Goal: Navigation & Orientation: Find specific page/section

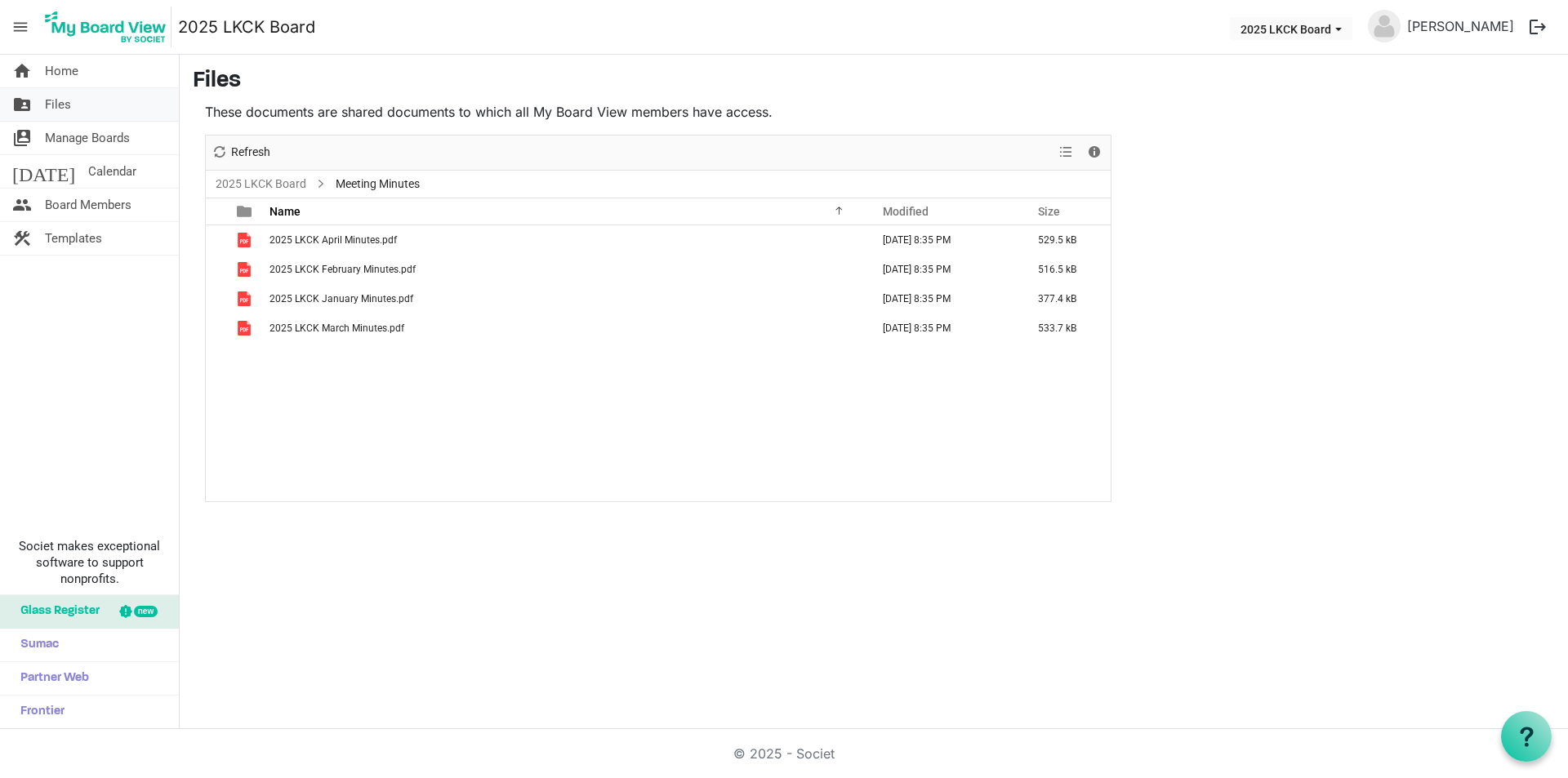
click at [69, 105] on span "Files" at bounding box center [58, 105] width 26 height 33
click at [63, 107] on span "Files" at bounding box center [58, 105] width 26 height 33
click at [263, 185] on link "2025 LKCK Board" at bounding box center [261, 184] width 97 height 20
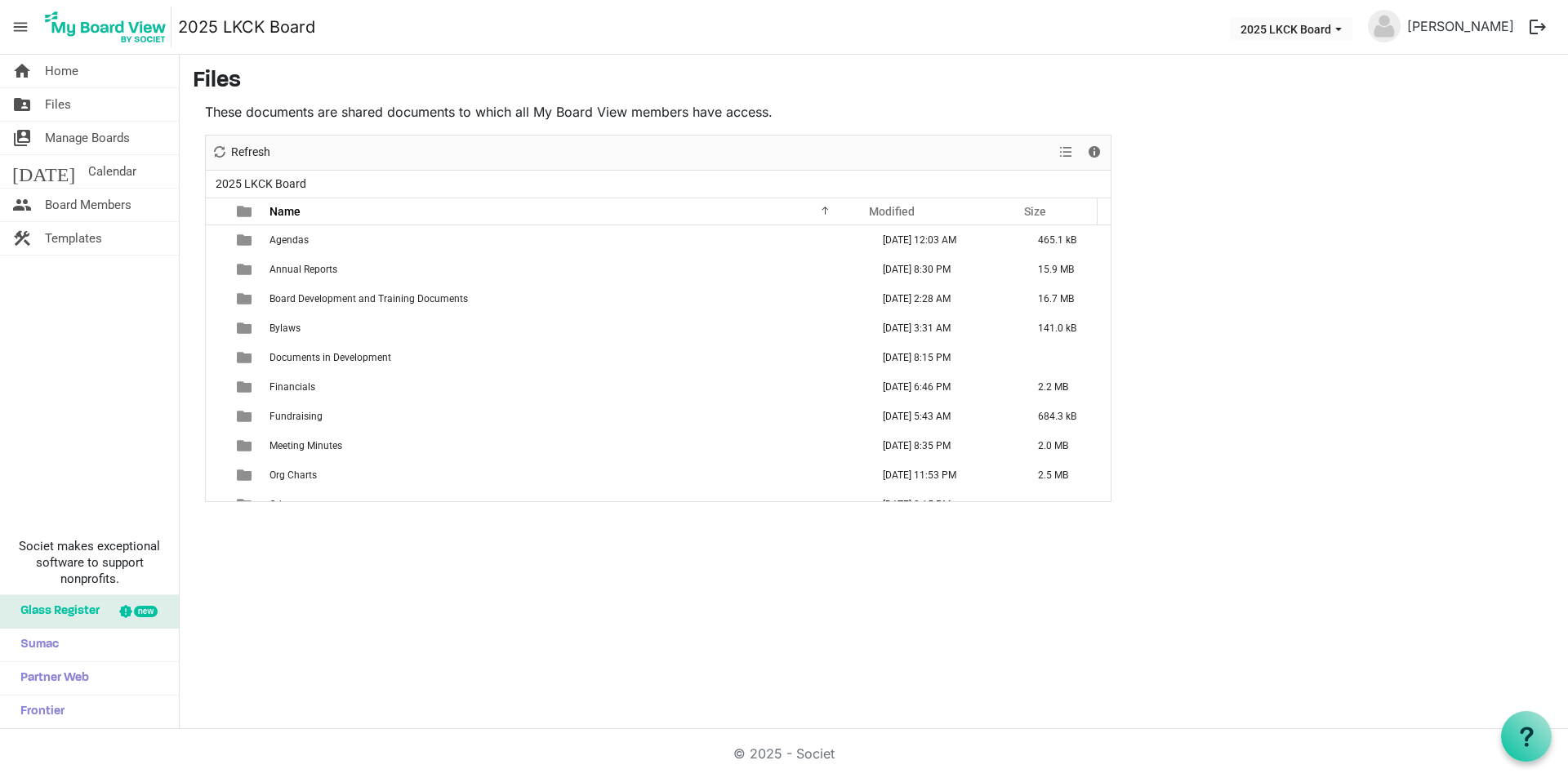
click at [325, 420] on div "New folder Upload Cut Copy Paste Delete Download Rename Sort by Refresh Selecti…" at bounding box center [658, 318] width 906 height 368
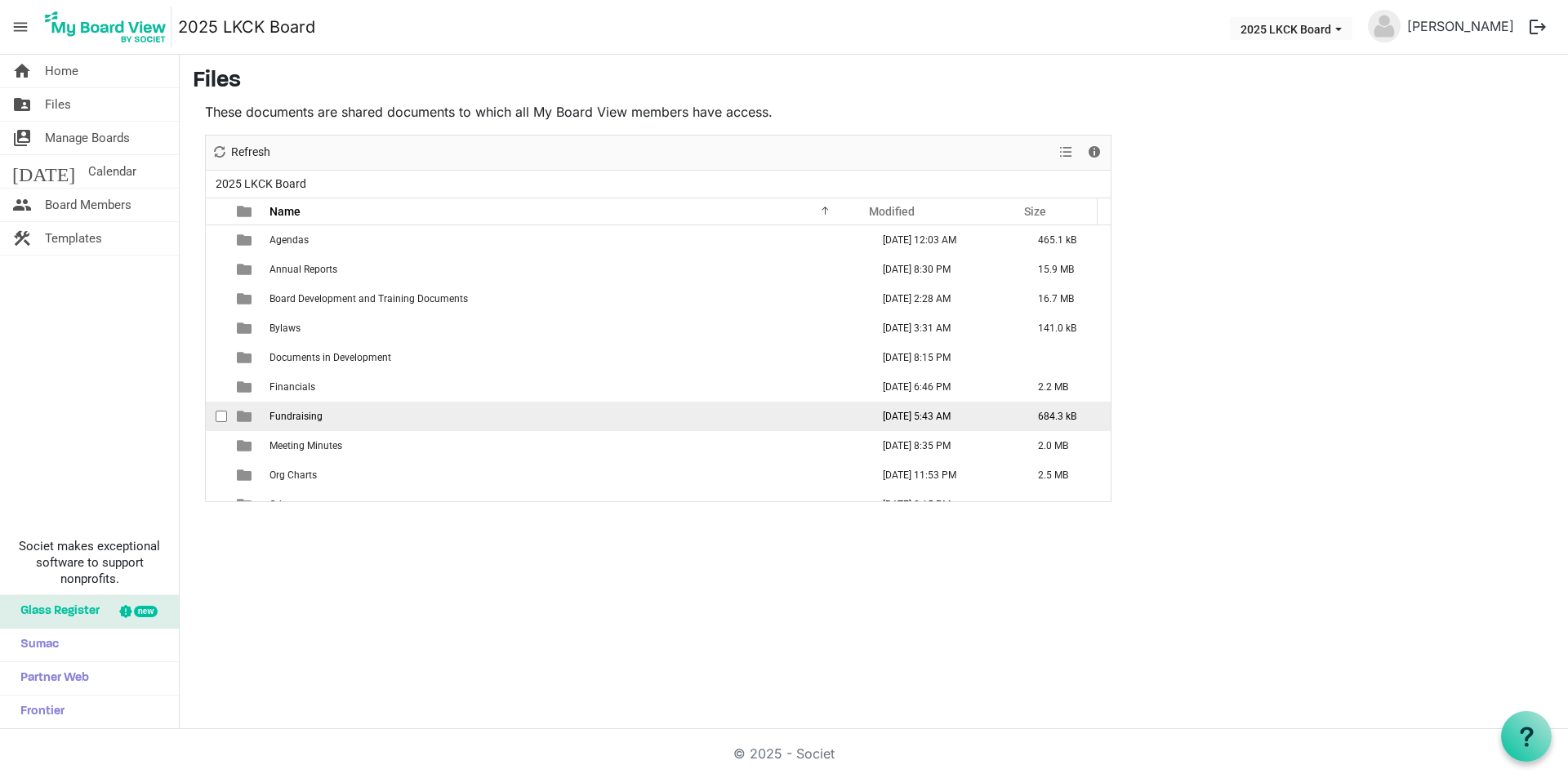
click at [324, 418] on td "Fundraising" at bounding box center [564, 417] width 601 height 29
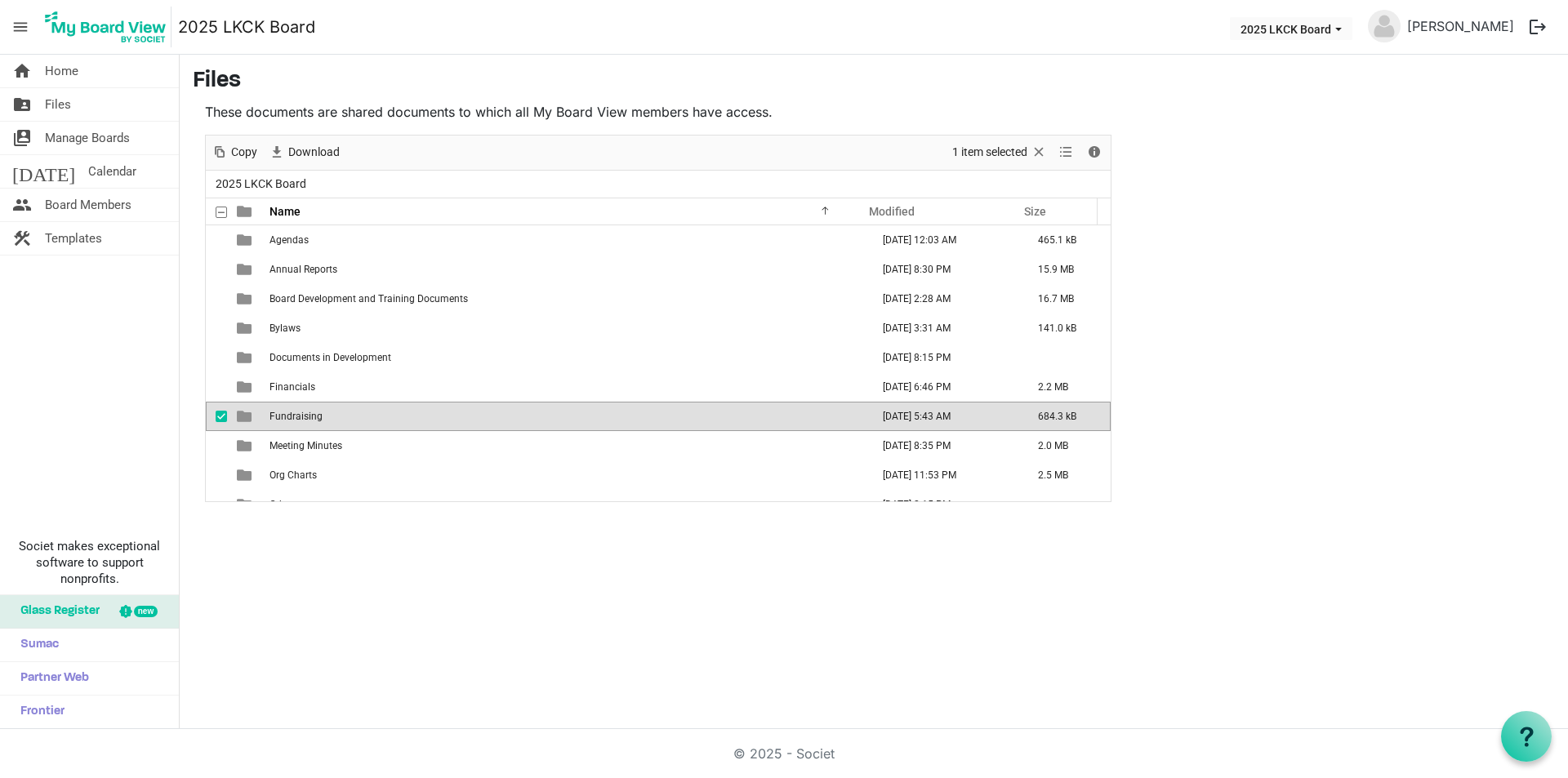
click at [324, 418] on td "Fundraising" at bounding box center [564, 417] width 601 height 29
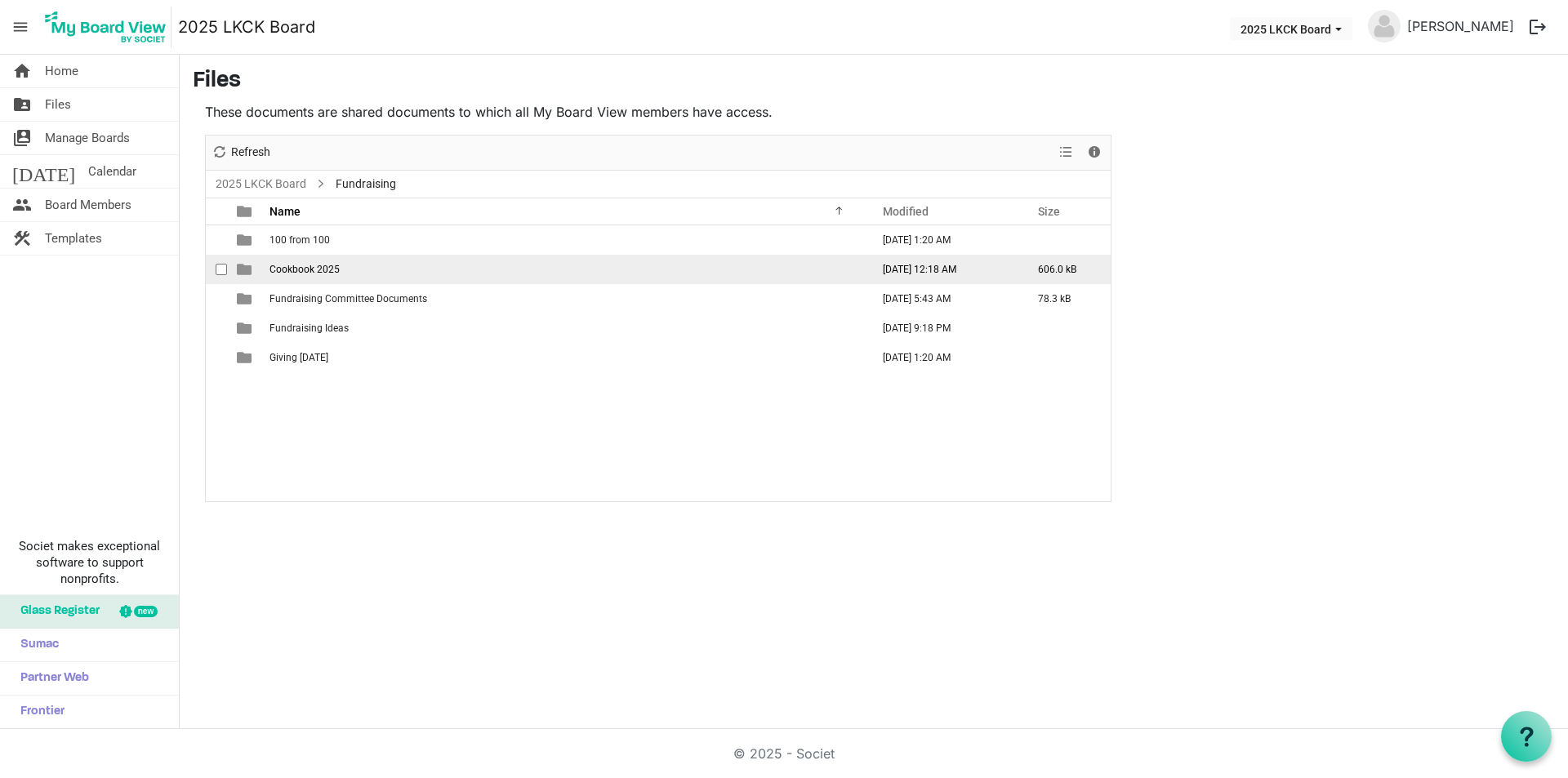
click at [304, 271] on span "Cookbook 2025" at bounding box center [305, 270] width 71 height 11
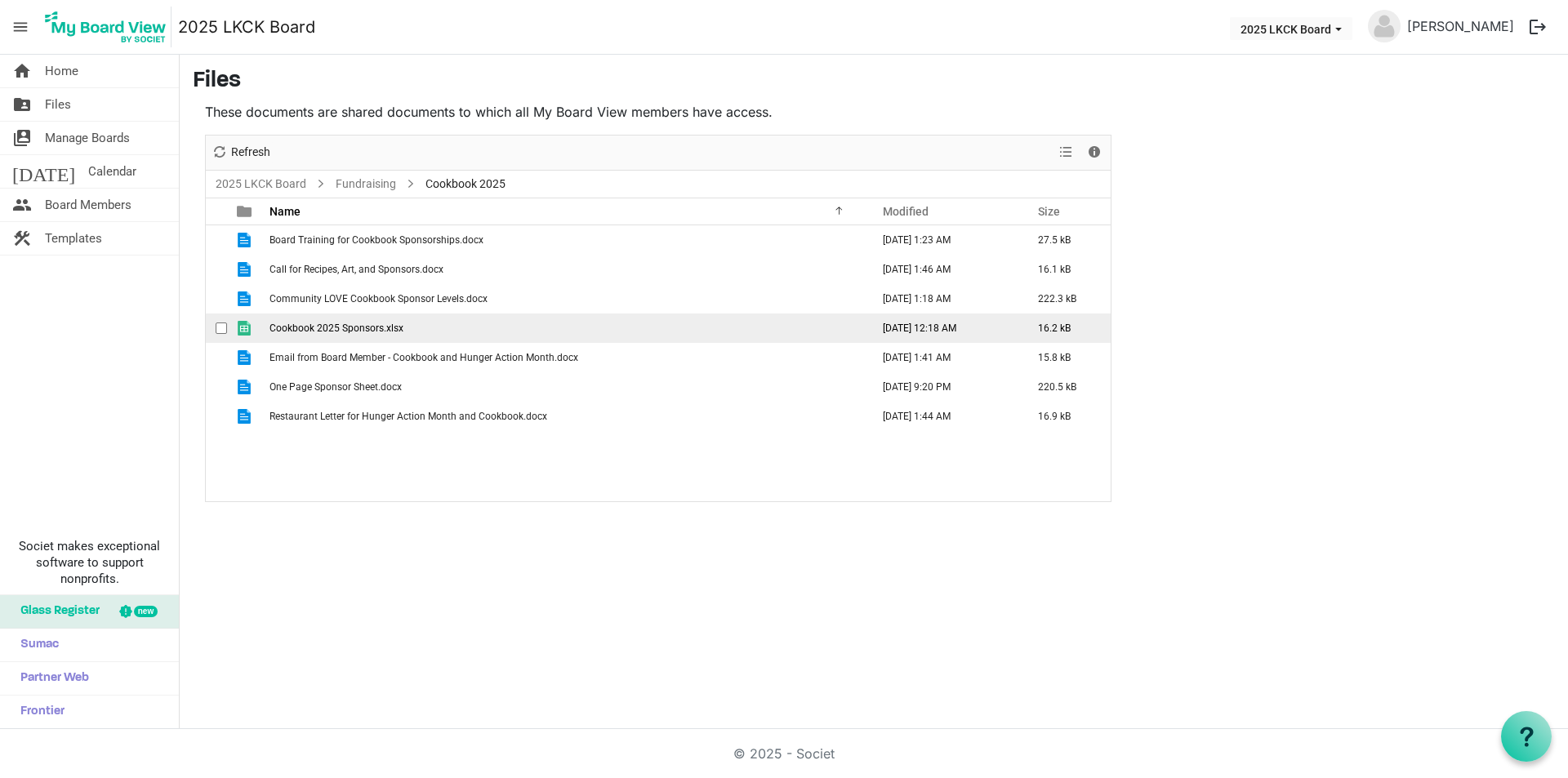
click at [344, 327] on span "Cookbook 2025 Sponsors.xlsx" at bounding box center [337, 328] width 134 height 11
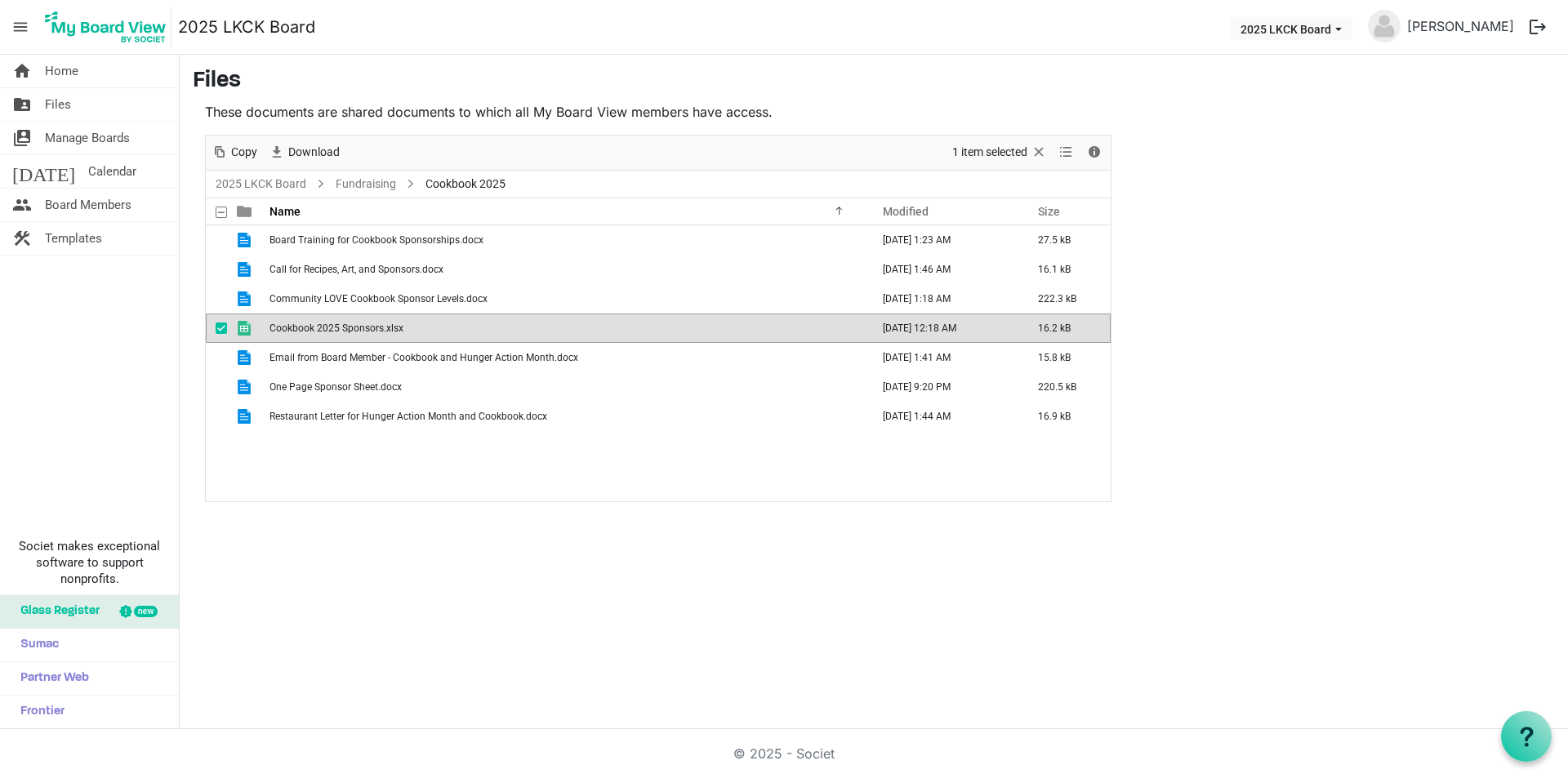
click at [344, 327] on span "Cookbook 2025 Sponsors.xlsx" at bounding box center [337, 328] width 134 height 11
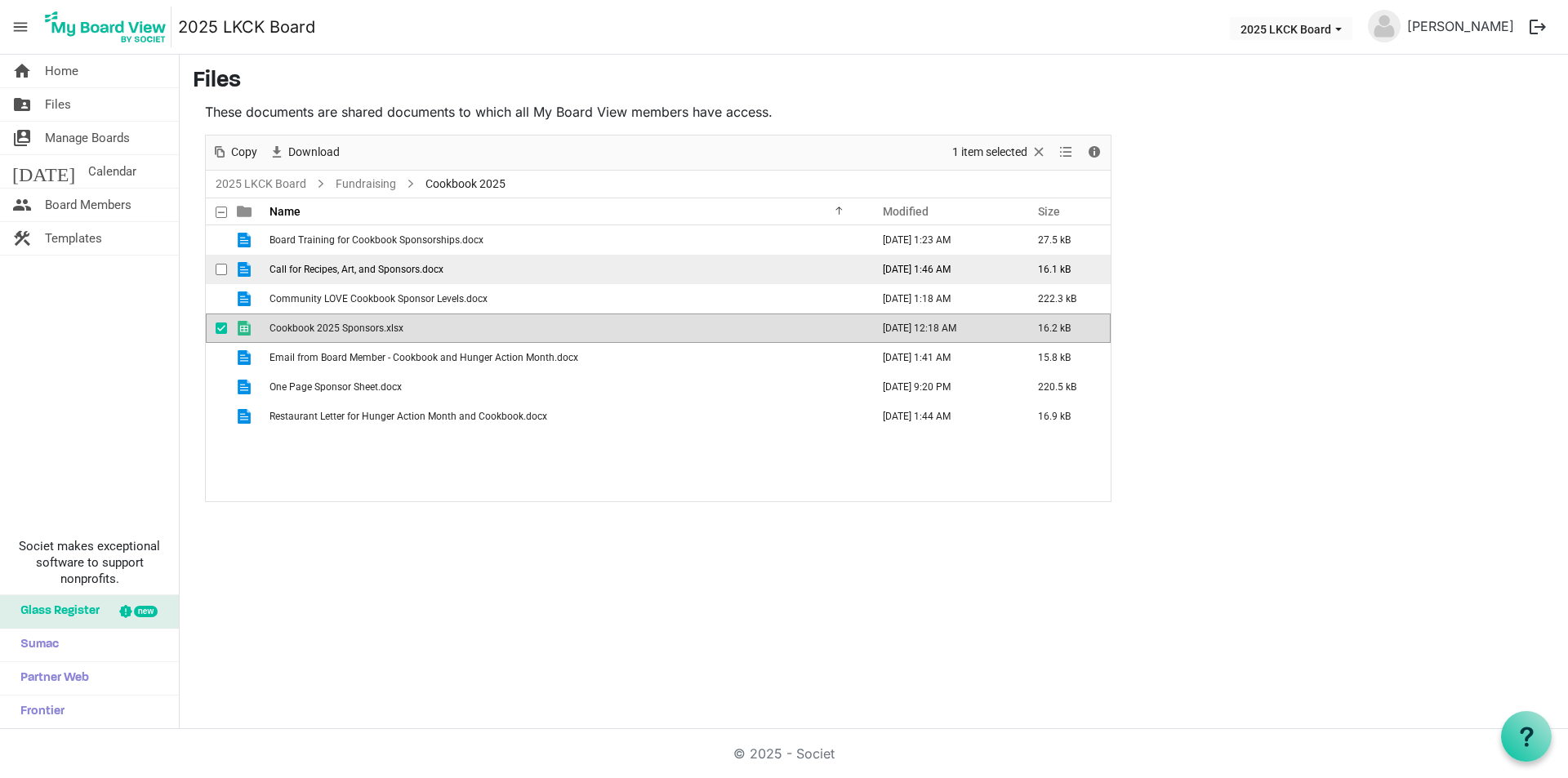
click at [379, 271] on span "Call for Recipes, Art, and Sponsors.docx" at bounding box center [357, 270] width 174 height 11
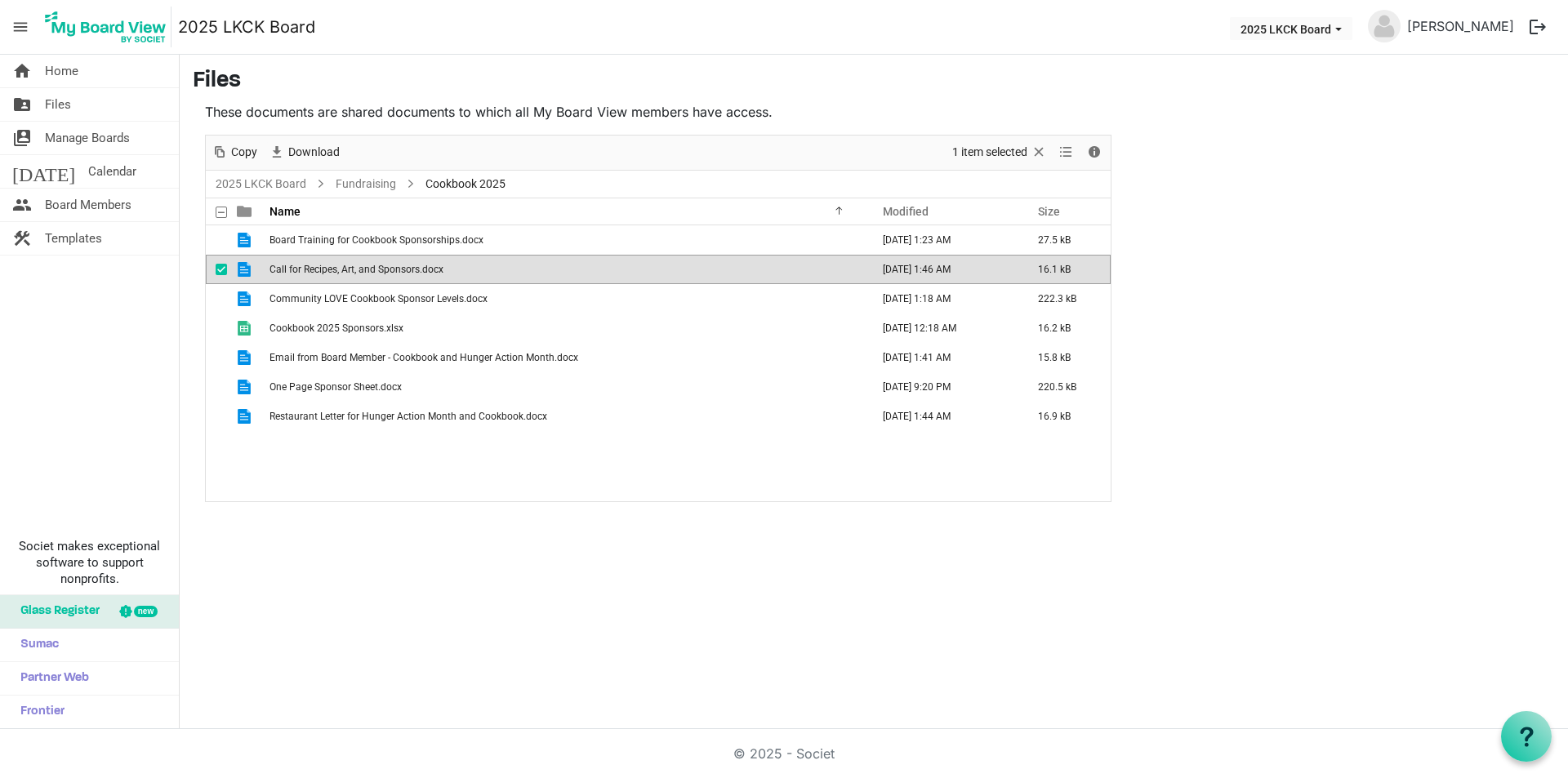
click at [379, 271] on span "Call for Recipes, Art, and Sponsors.docx" at bounding box center [357, 270] width 174 height 11
click at [368, 184] on link "Fundraising" at bounding box center [365, 184] width 67 height 20
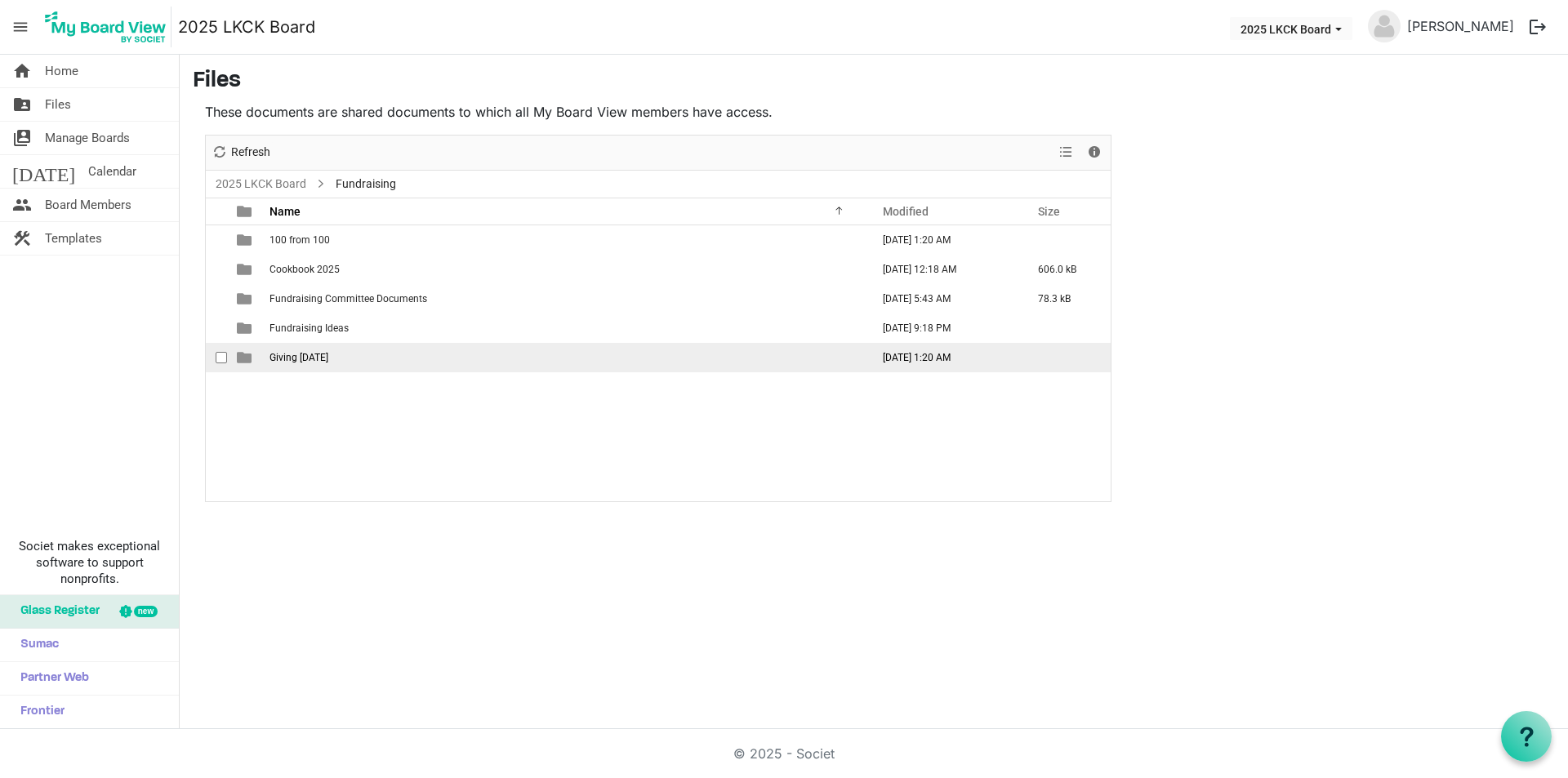
click at [302, 357] on span "Giving Tuesday" at bounding box center [299, 358] width 59 height 11
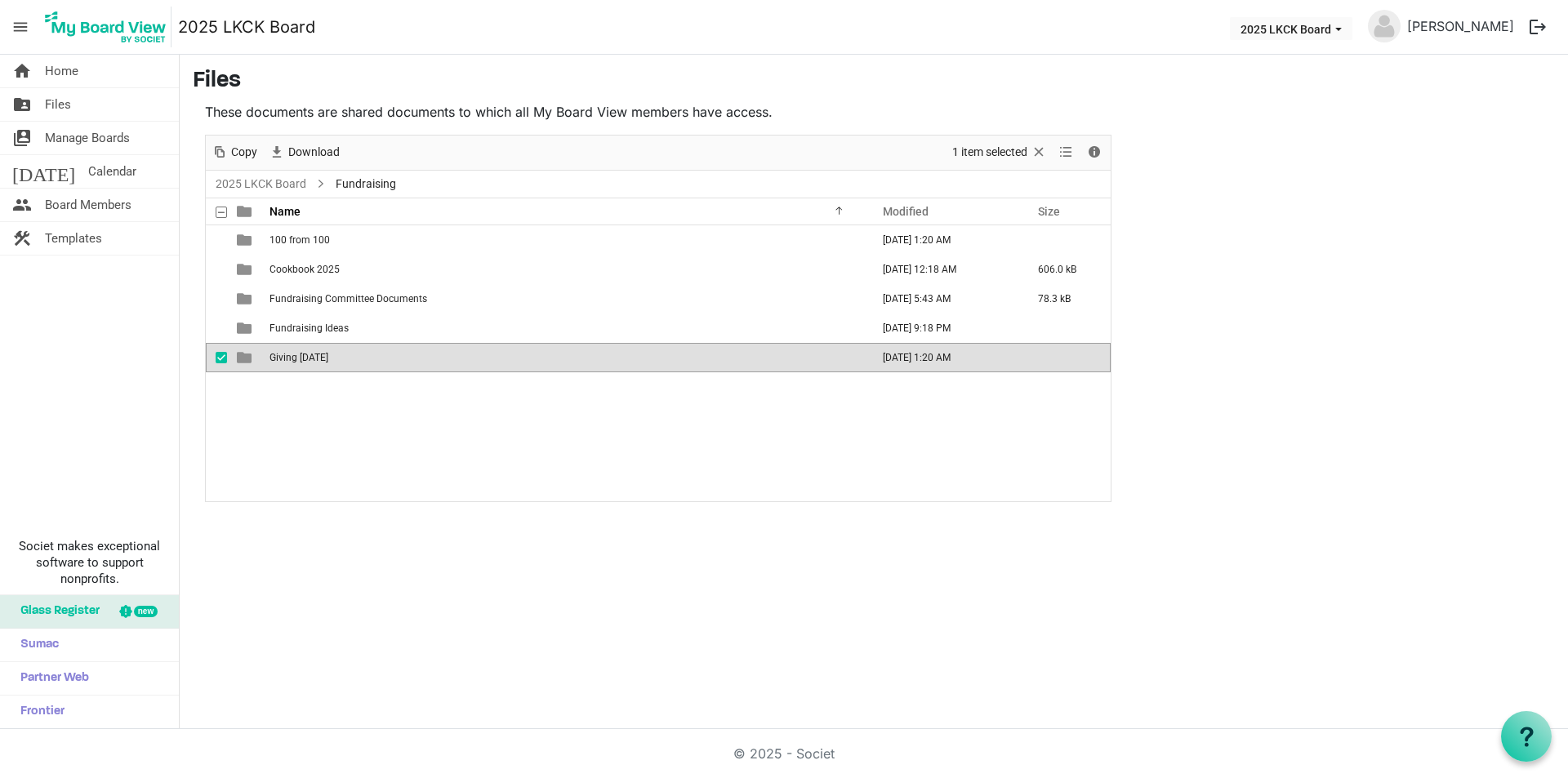
click at [302, 357] on span "Giving Tuesday" at bounding box center [299, 358] width 59 height 11
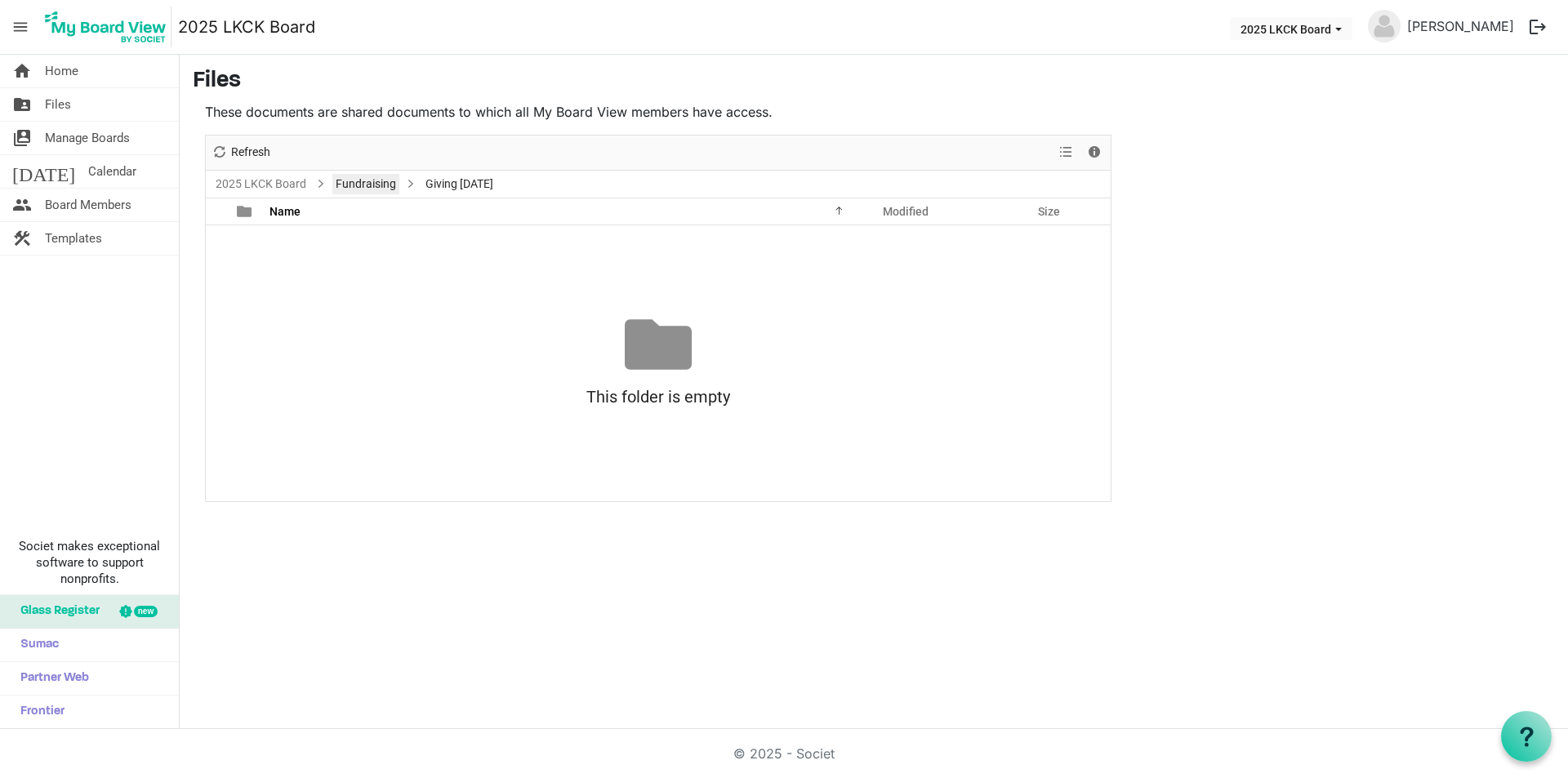
click at [371, 190] on link "Fundraising" at bounding box center [365, 184] width 67 height 20
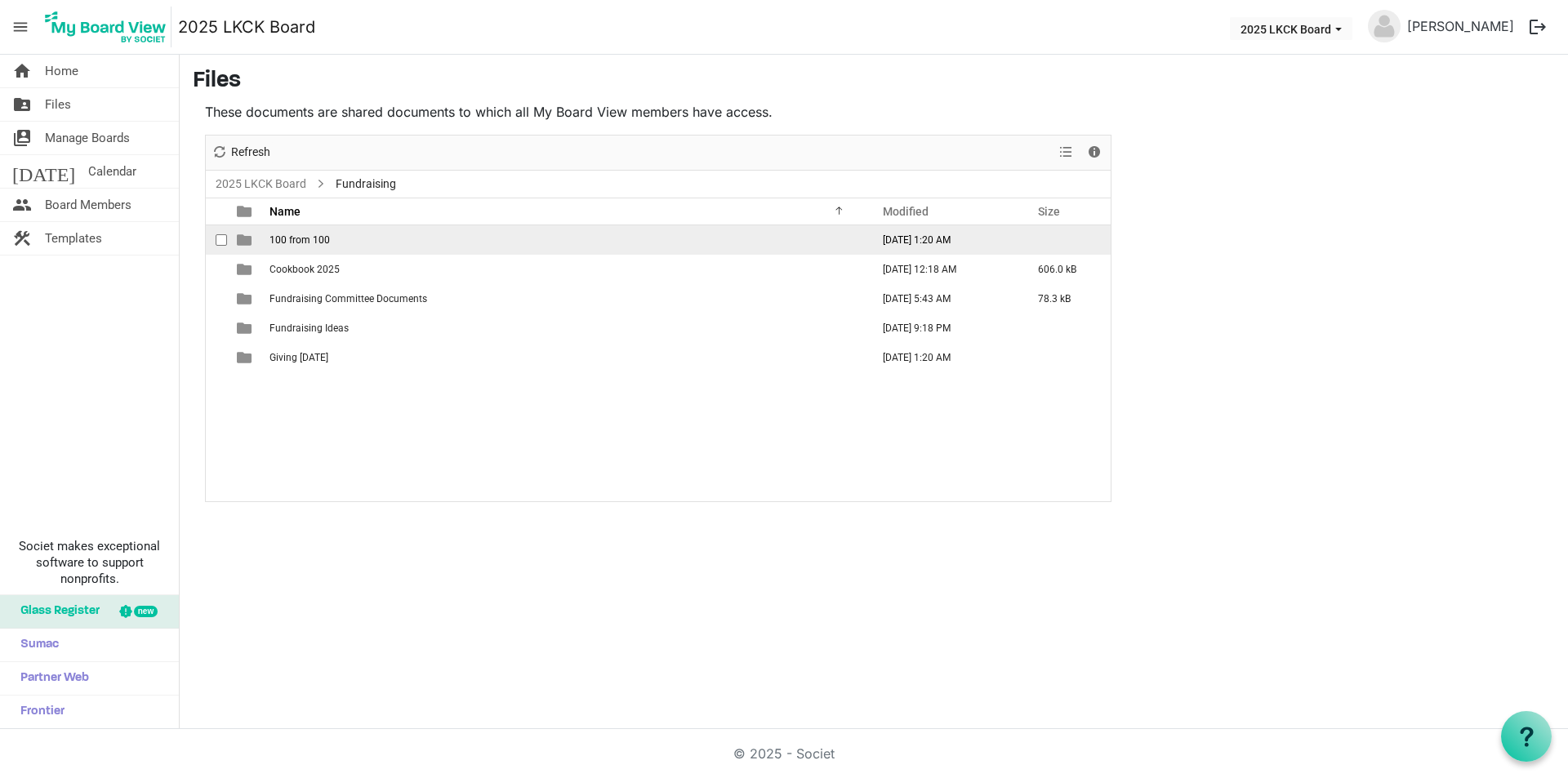
click at [294, 242] on span "100 from 100" at bounding box center [300, 240] width 61 height 11
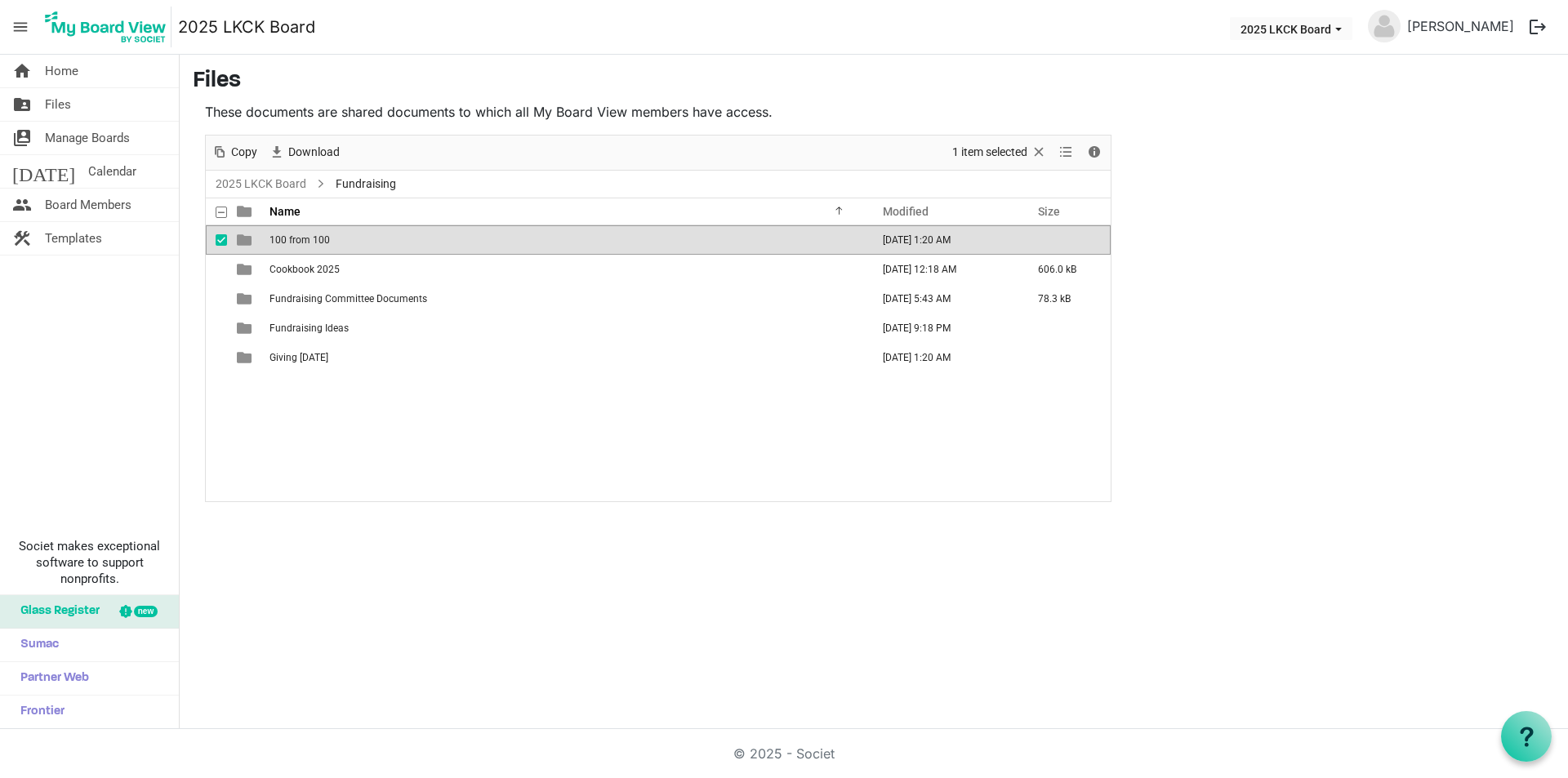
click at [294, 242] on span "100 from 100" at bounding box center [300, 240] width 61 height 11
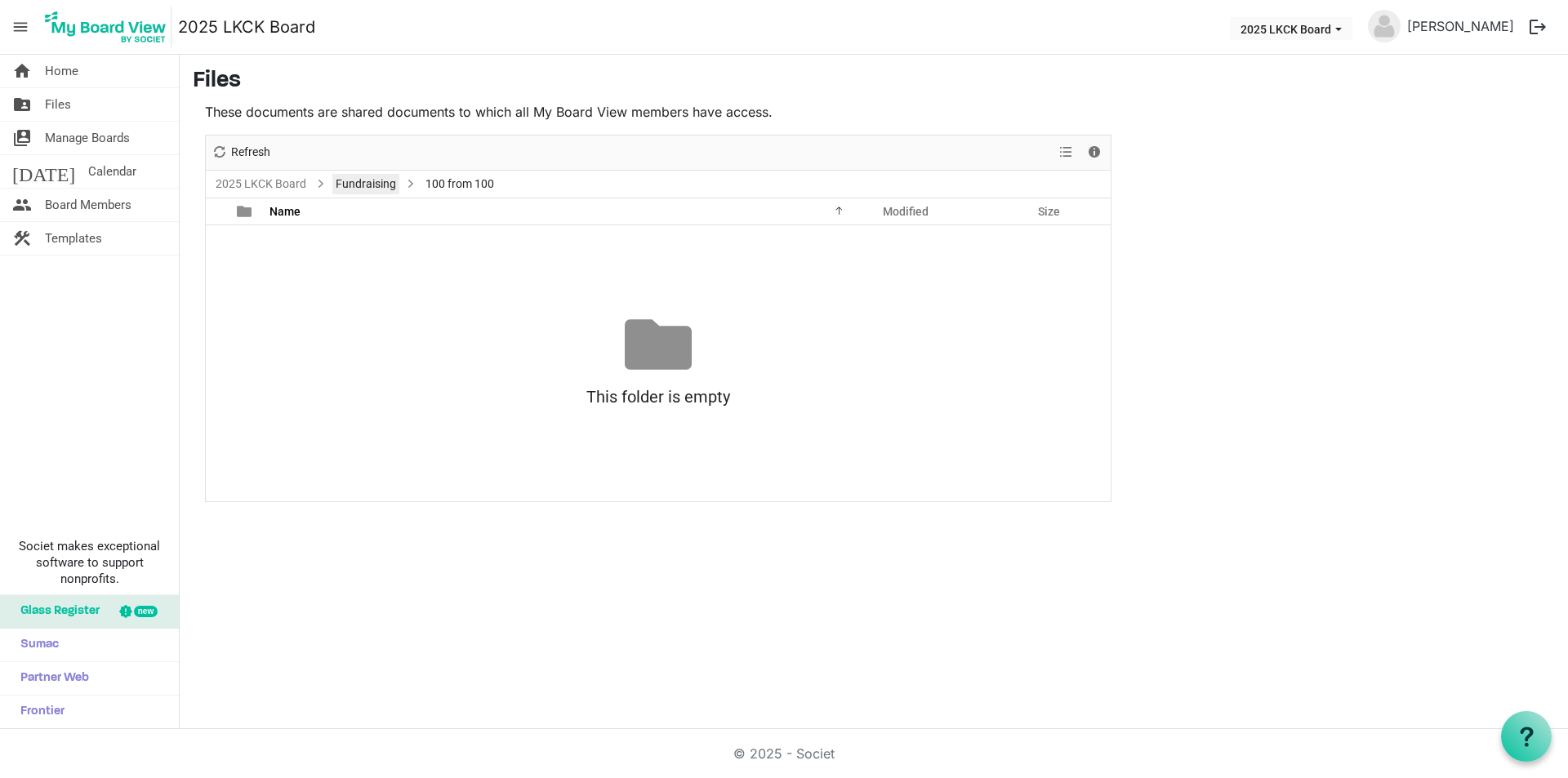
click at [361, 190] on link "Fundraising" at bounding box center [365, 184] width 67 height 20
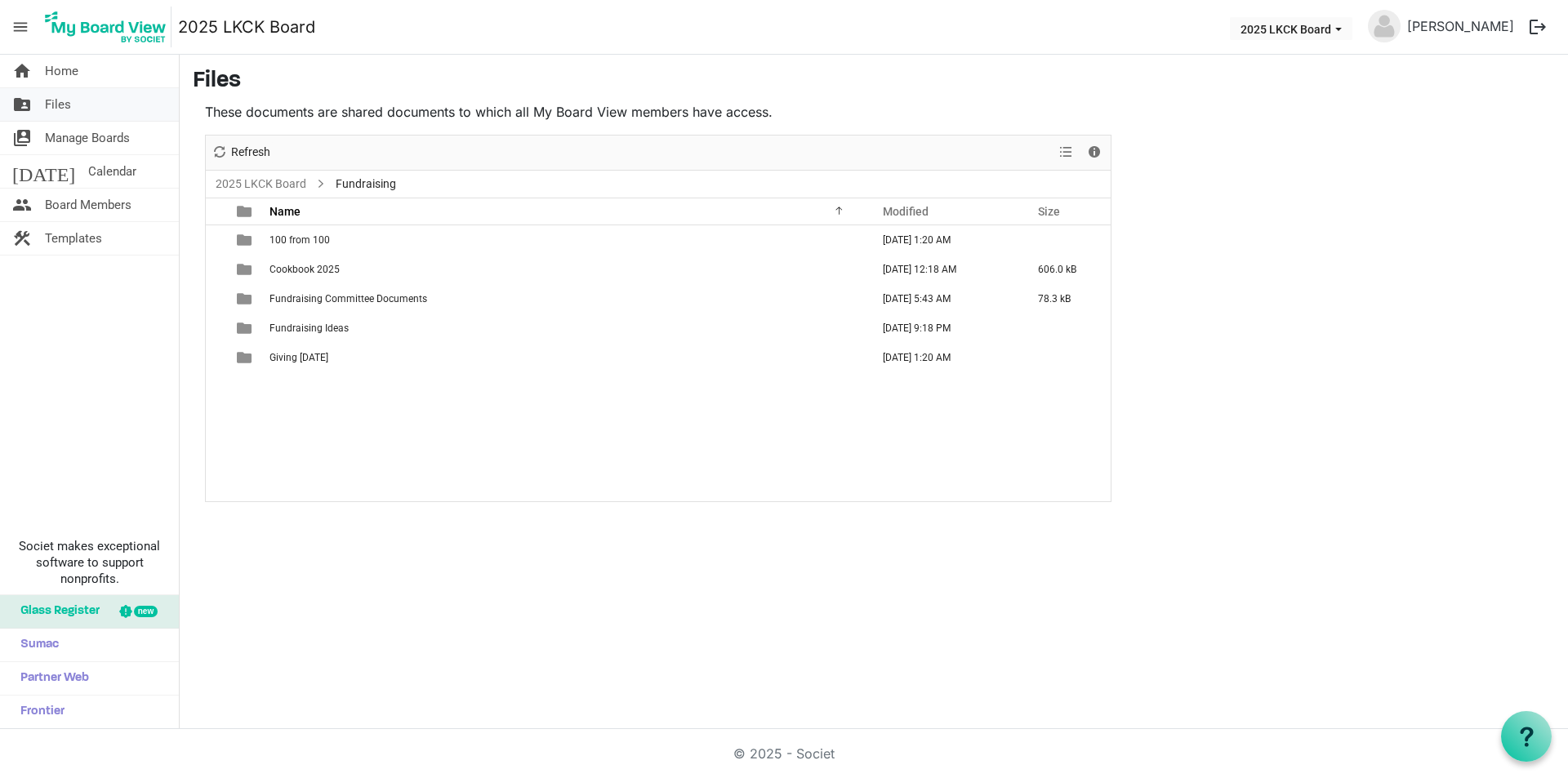
click at [47, 102] on span "Files" at bounding box center [58, 105] width 26 height 33
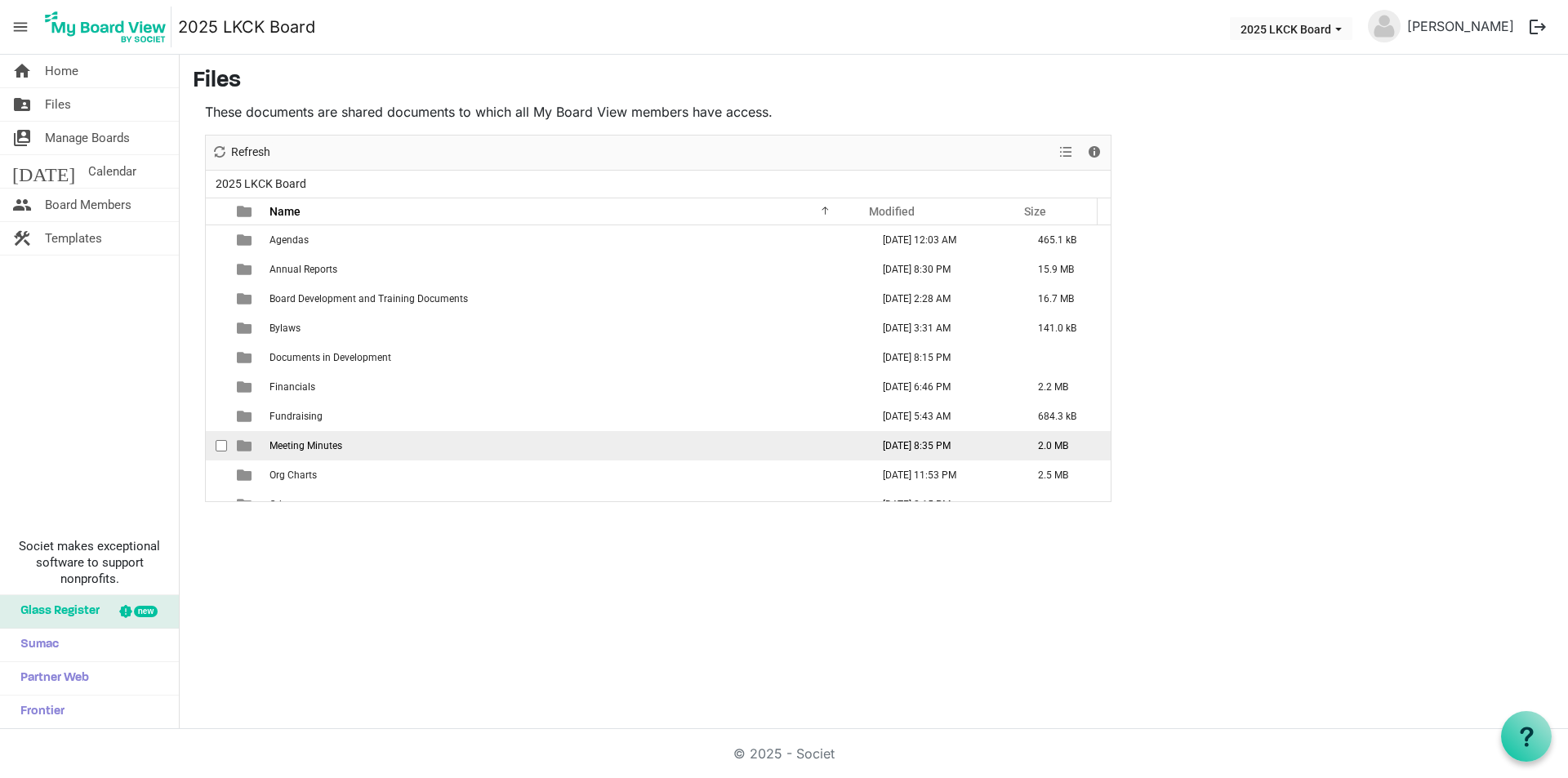
scroll to position [82, 0]
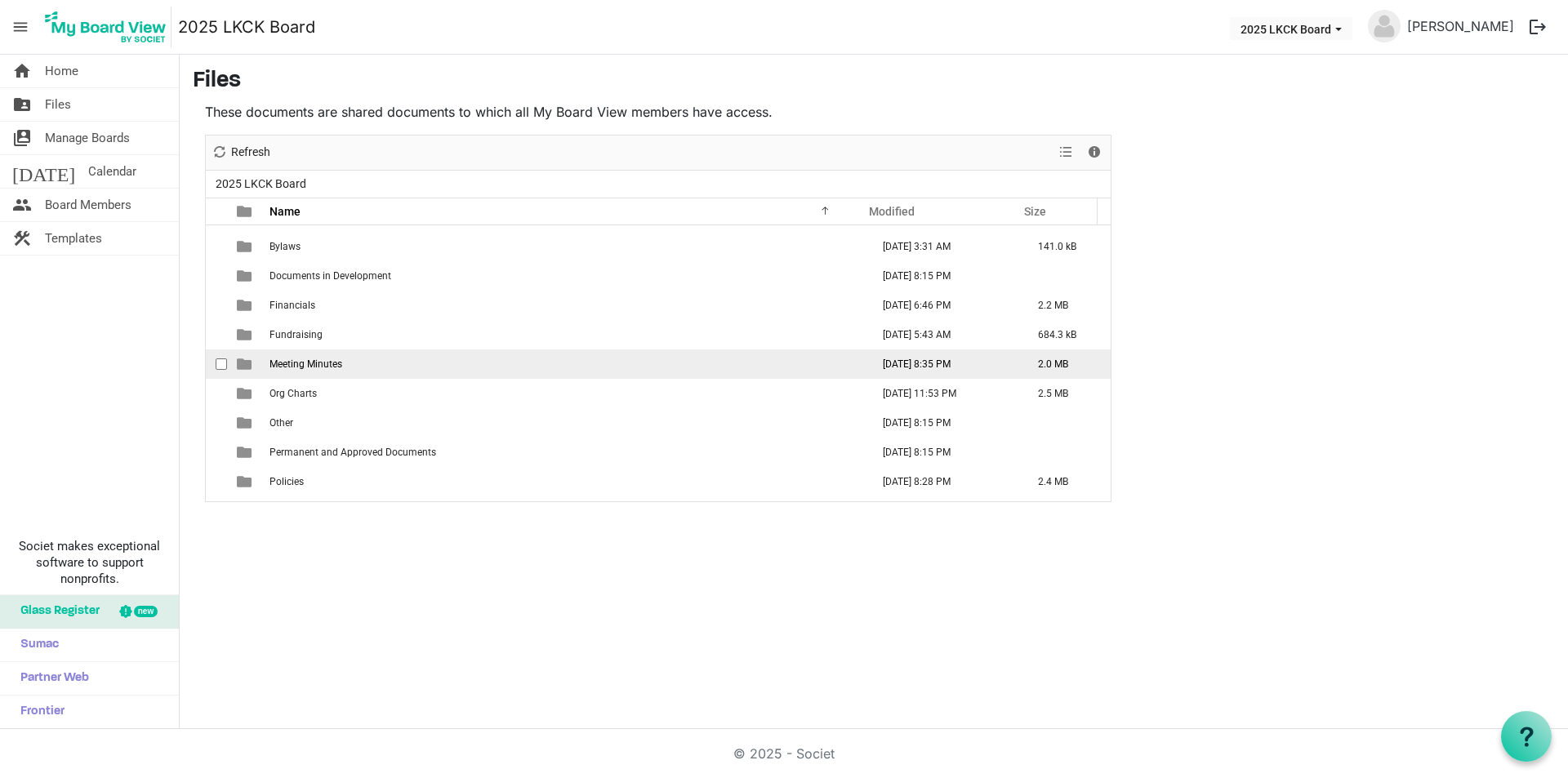
click at [314, 363] on span "Meeting Minutes" at bounding box center [306, 364] width 72 height 11
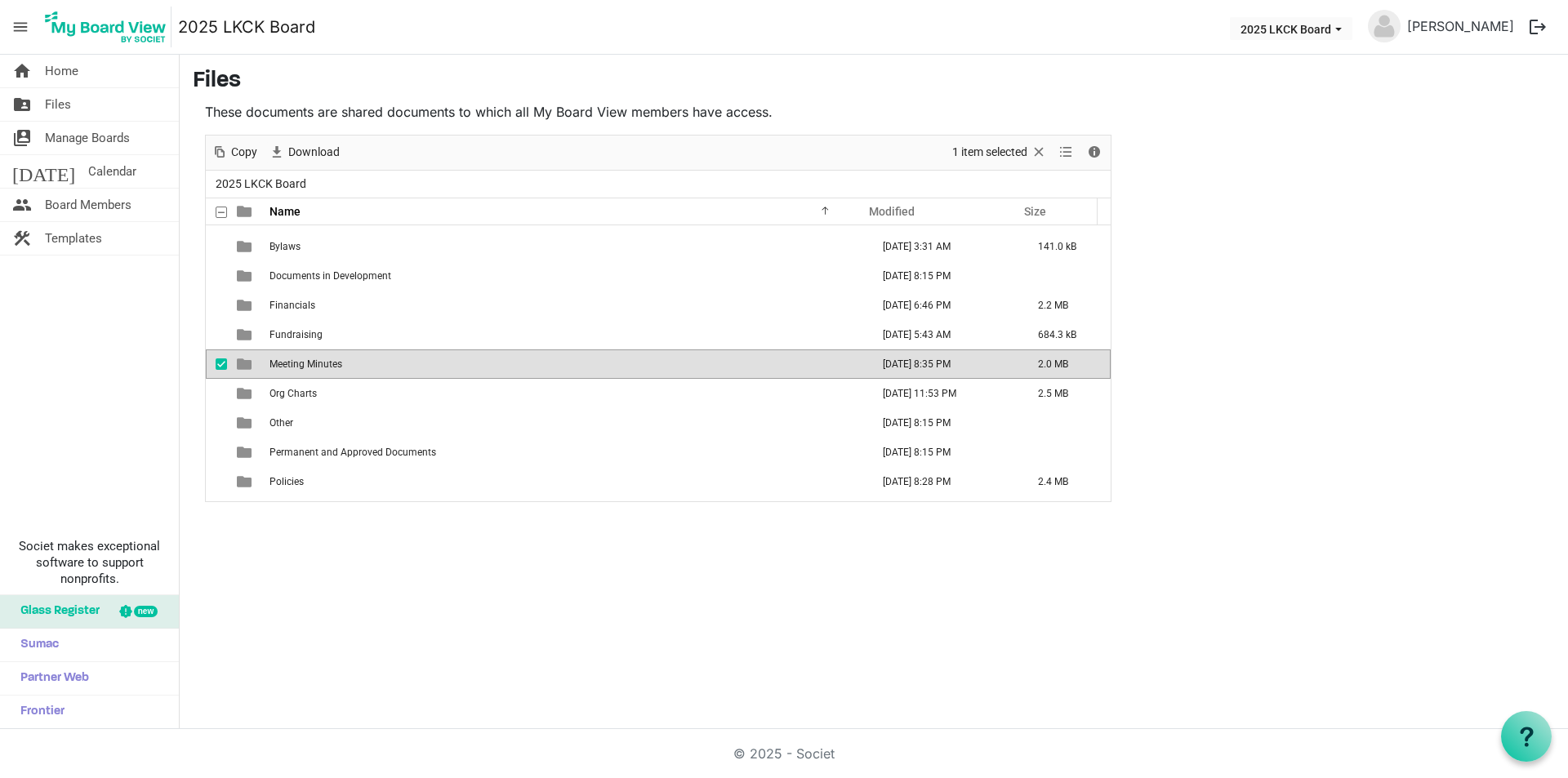
click at [314, 363] on span "Meeting Minutes" at bounding box center [306, 364] width 72 height 11
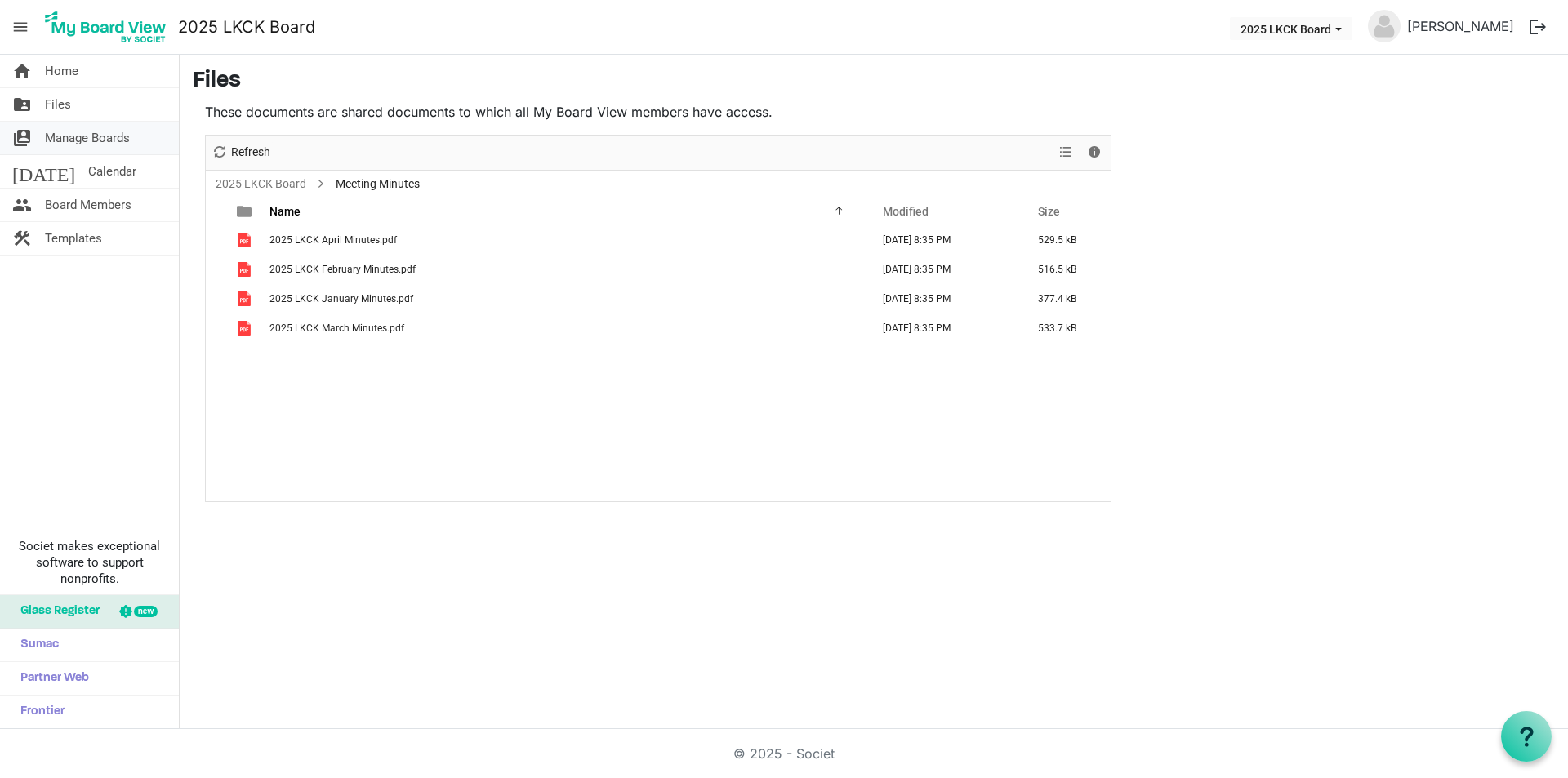
click at [93, 139] on span "Manage Boards" at bounding box center [87, 139] width 85 height 33
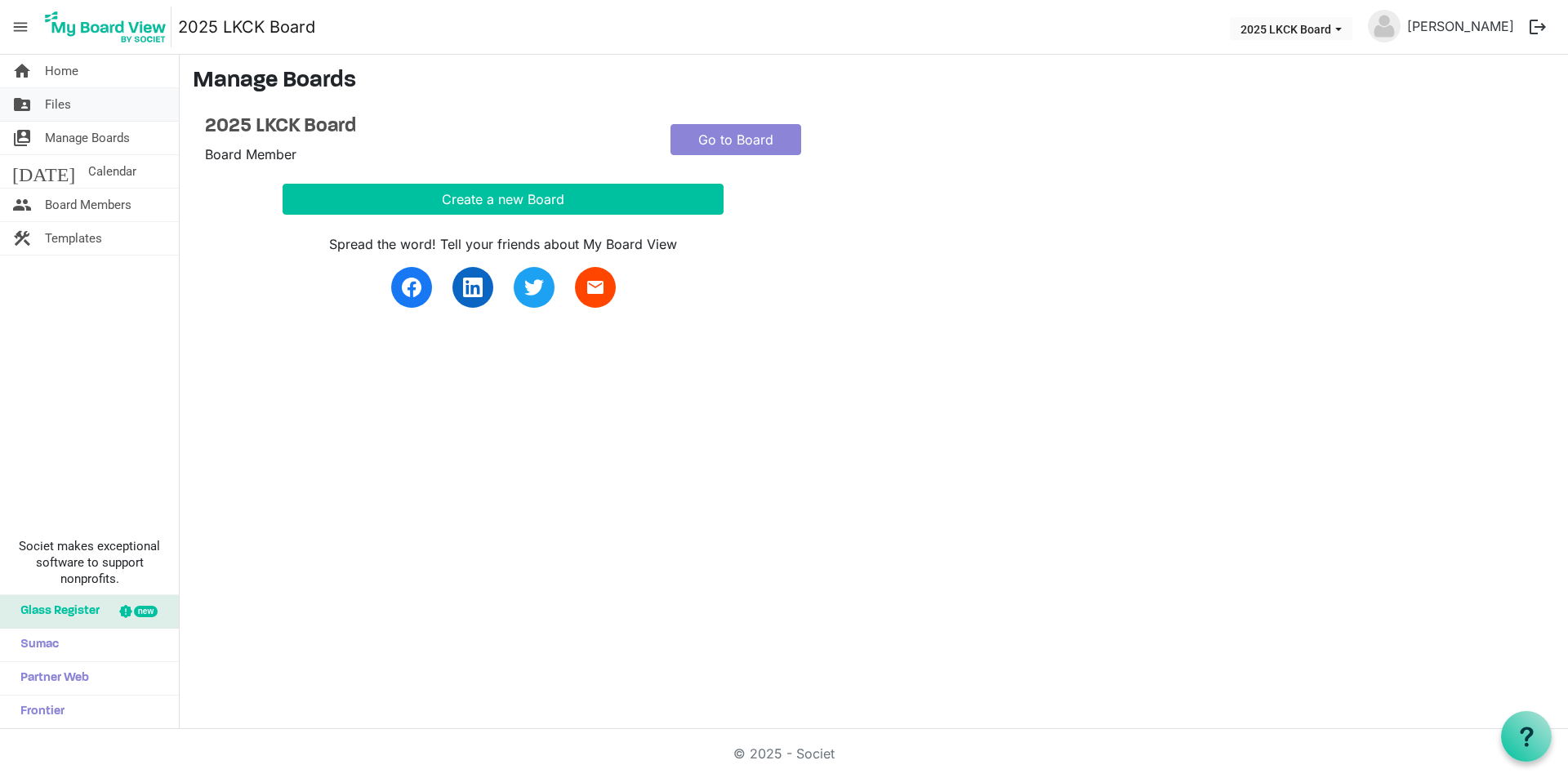
click at [69, 104] on span "Files" at bounding box center [58, 105] width 26 height 33
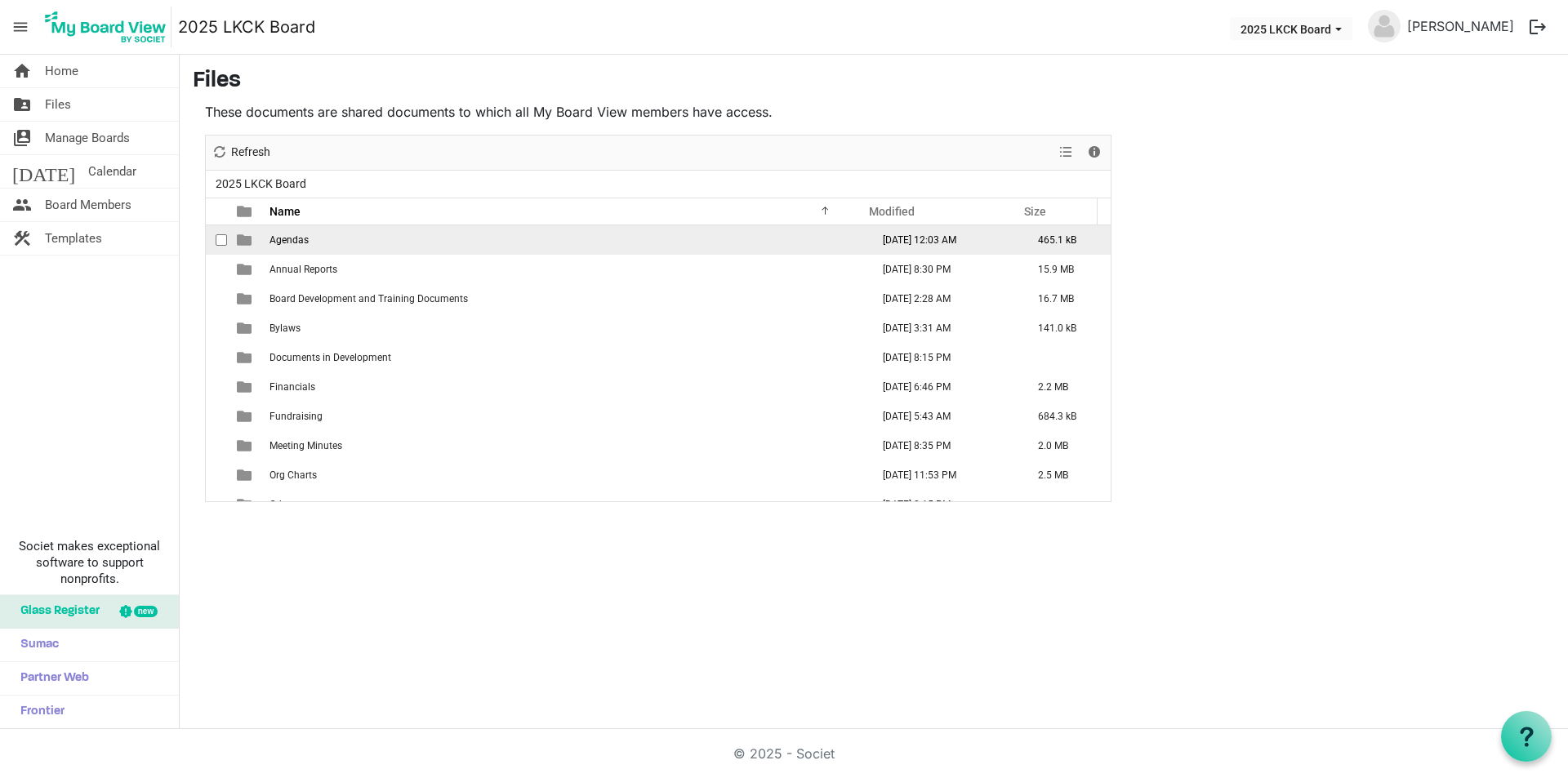
click at [293, 239] on span "Agendas" at bounding box center [289, 240] width 39 height 11
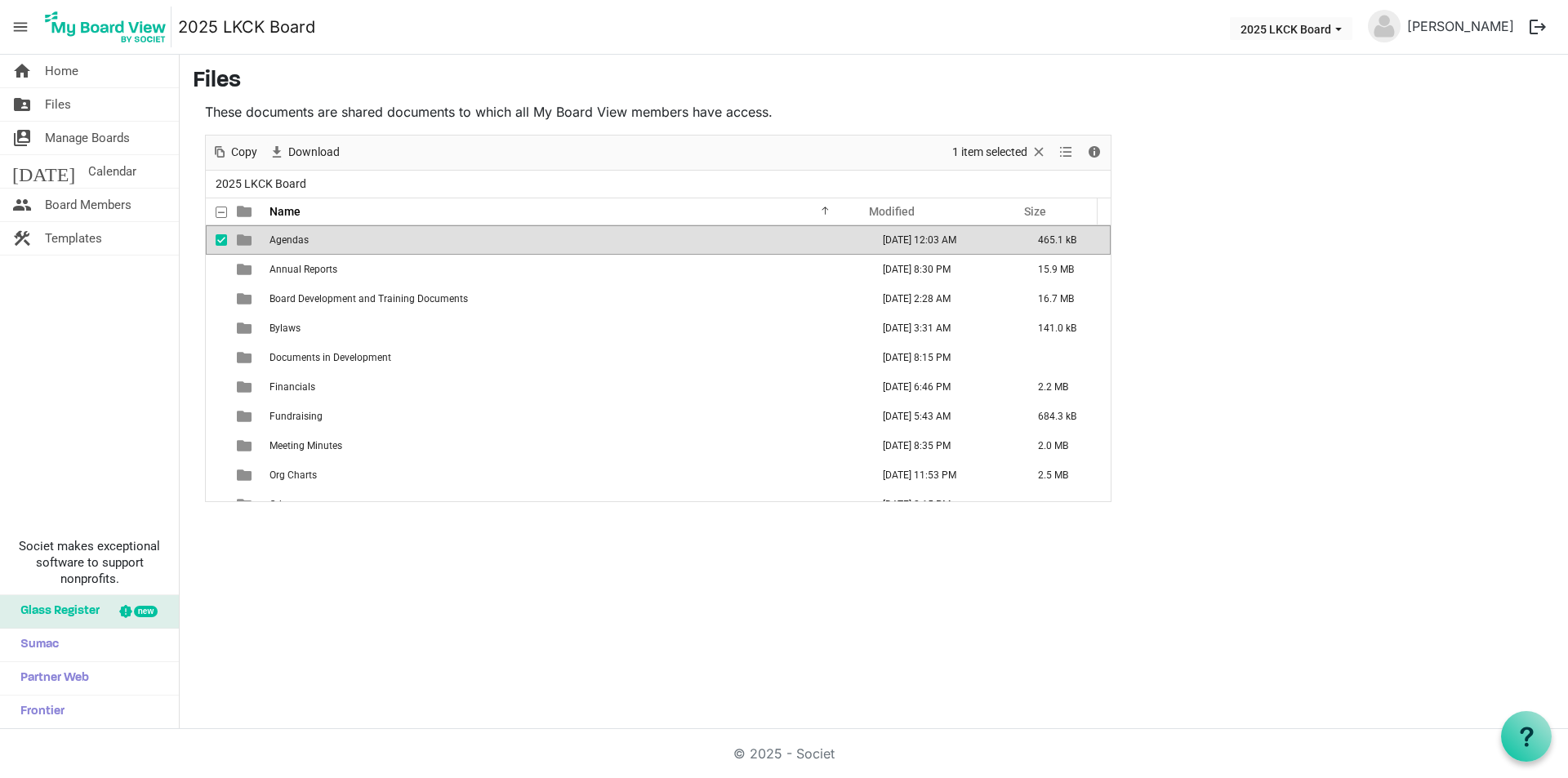
click at [293, 239] on span "Agendas" at bounding box center [289, 240] width 39 height 11
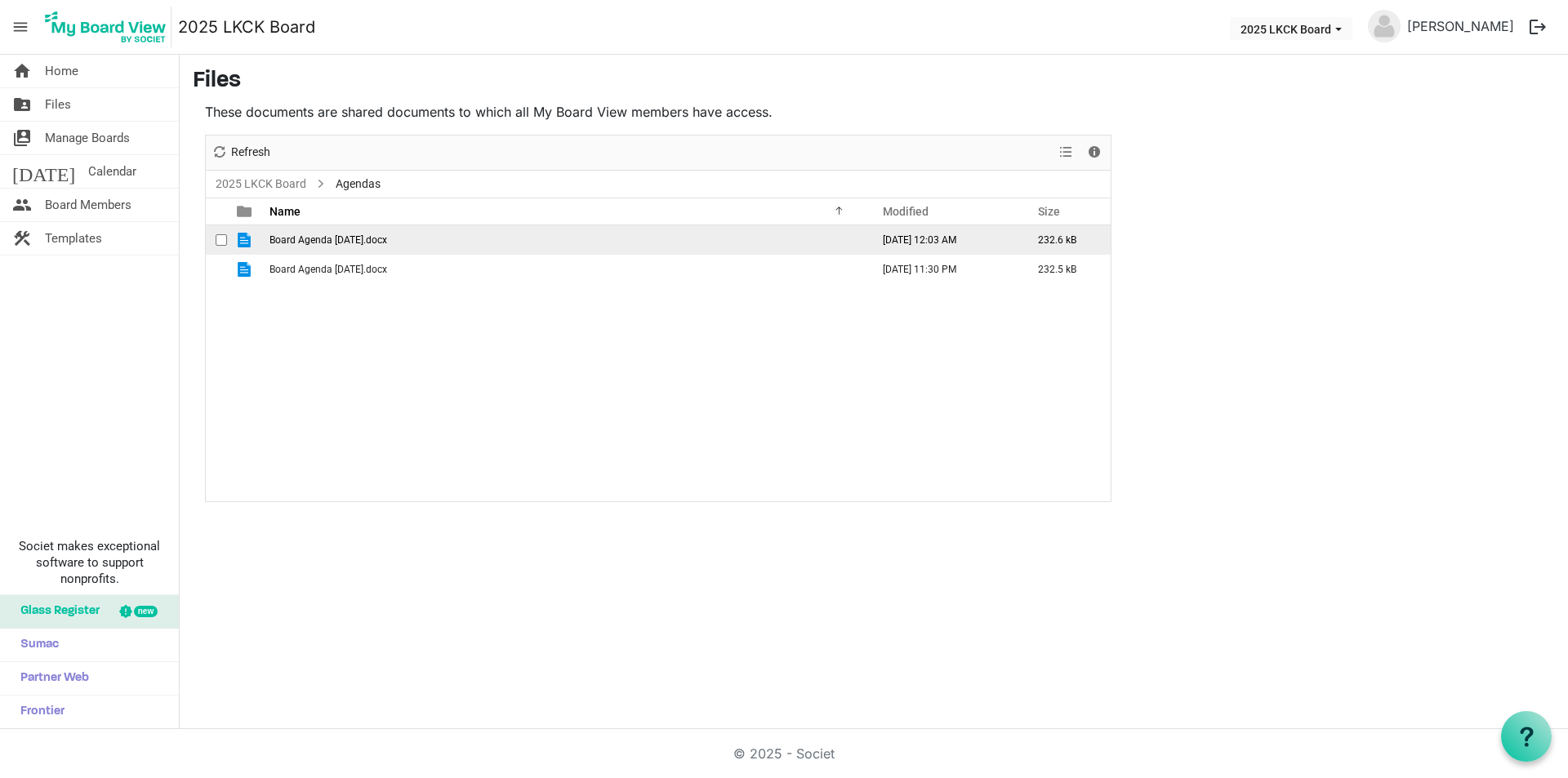
click at [353, 241] on span "Board Agenda October 2025.docx" at bounding box center [328, 240] width 117 height 11
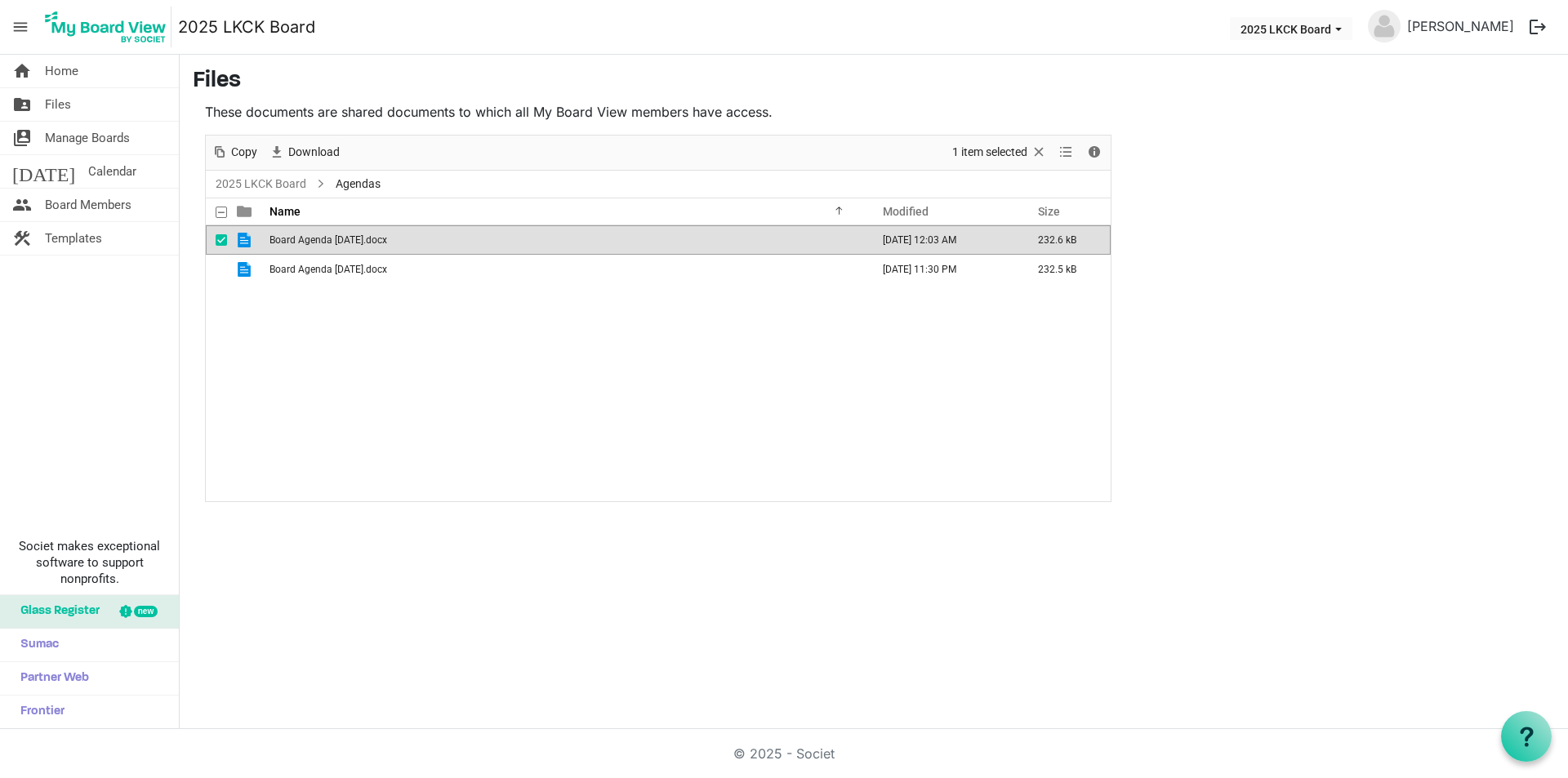
click at [353, 241] on span "Board Agenda October 2025.docx" at bounding box center [328, 240] width 117 height 11
click at [72, 79] on span "Home" at bounding box center [61, 72] width 34 height 33
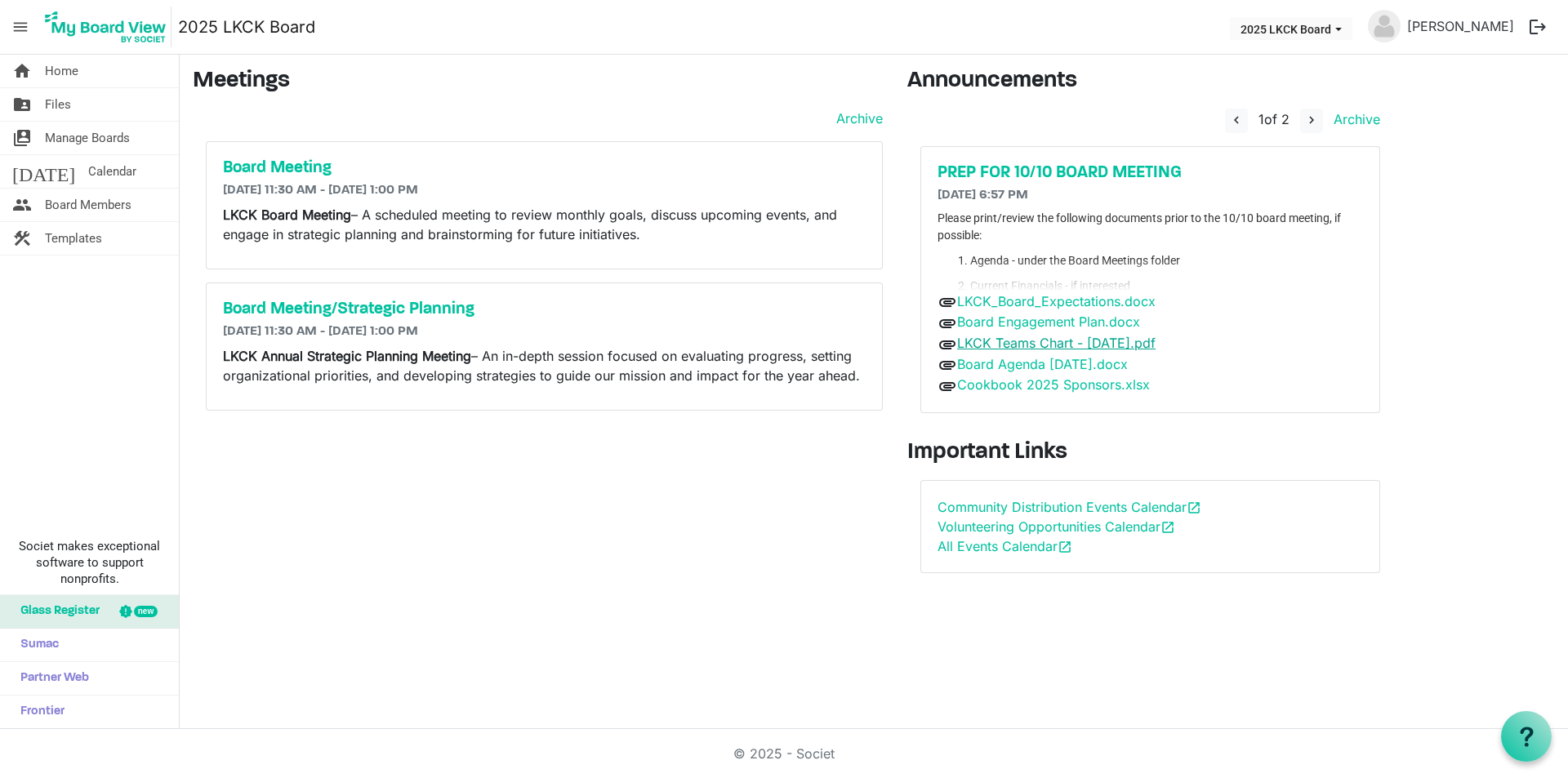
click at [1052, 341] on link "LKCK Teams Chart - [DATE].pdf" at bounding box center [1056, 343] width 198 height 17
click at [1052, 341] on link "LKCK Teams Chart - October 2025.pdf" at bounding box center [1056, 343] width 198 height 17
click at [68, 105] on span "Files" at bounding box center [58, 105] width 26 height 33
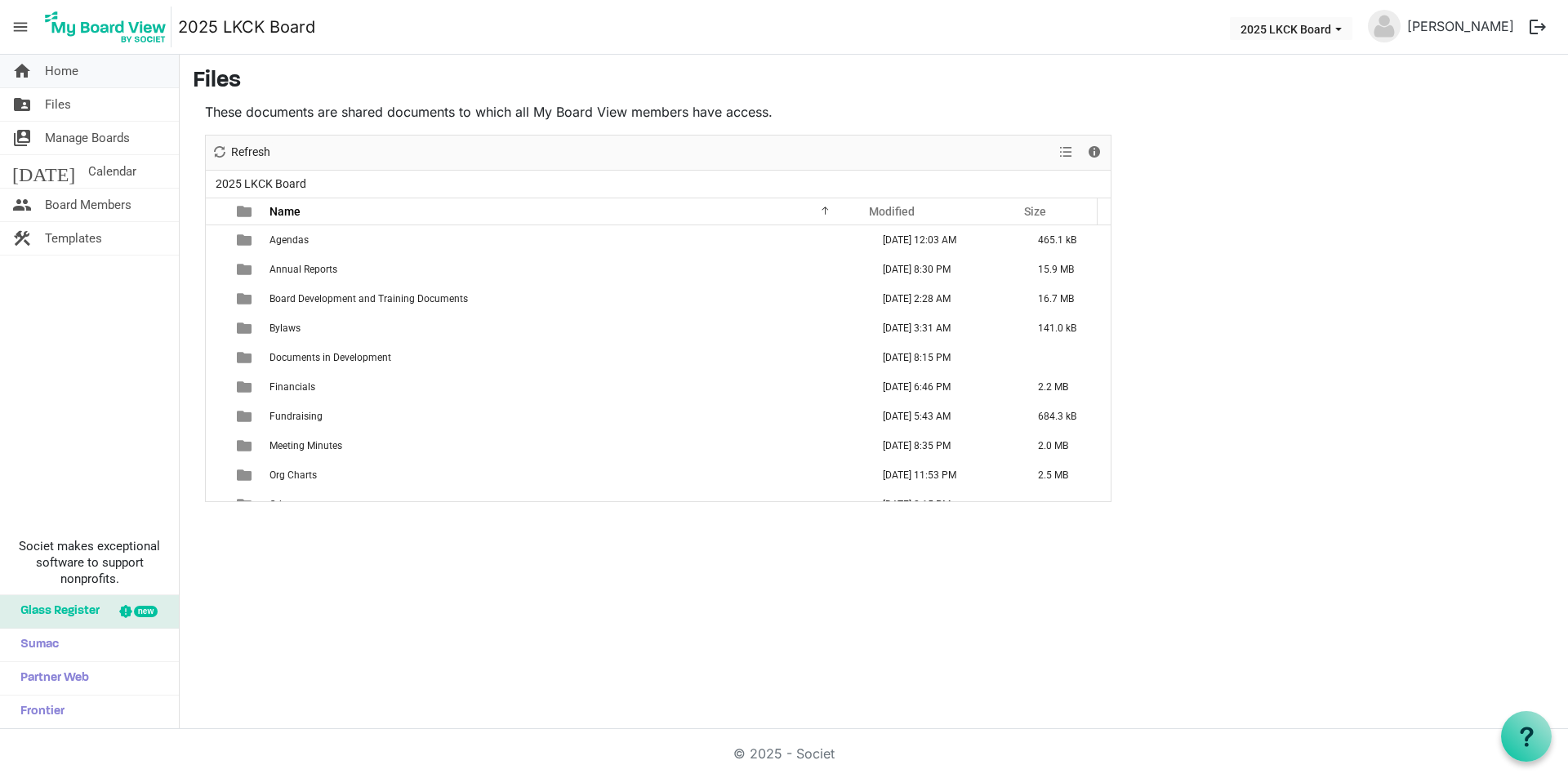
click at [64, 66] on span "Home" at bounding box center [61, 72] width 34 height 33
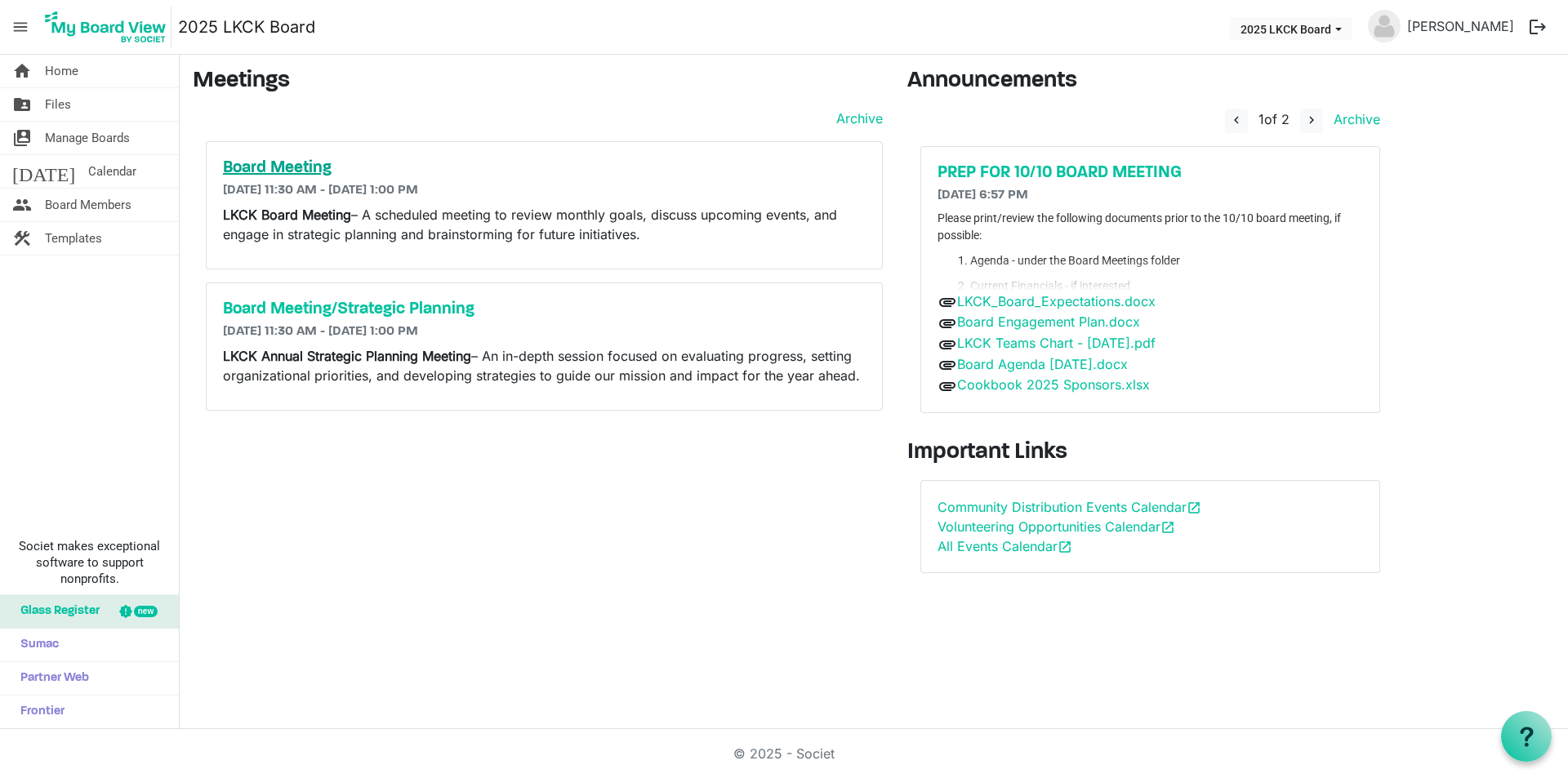
click at [281, 161] on h5 "Board Meeting" at bounding box center [544, 168] width 643 height 19
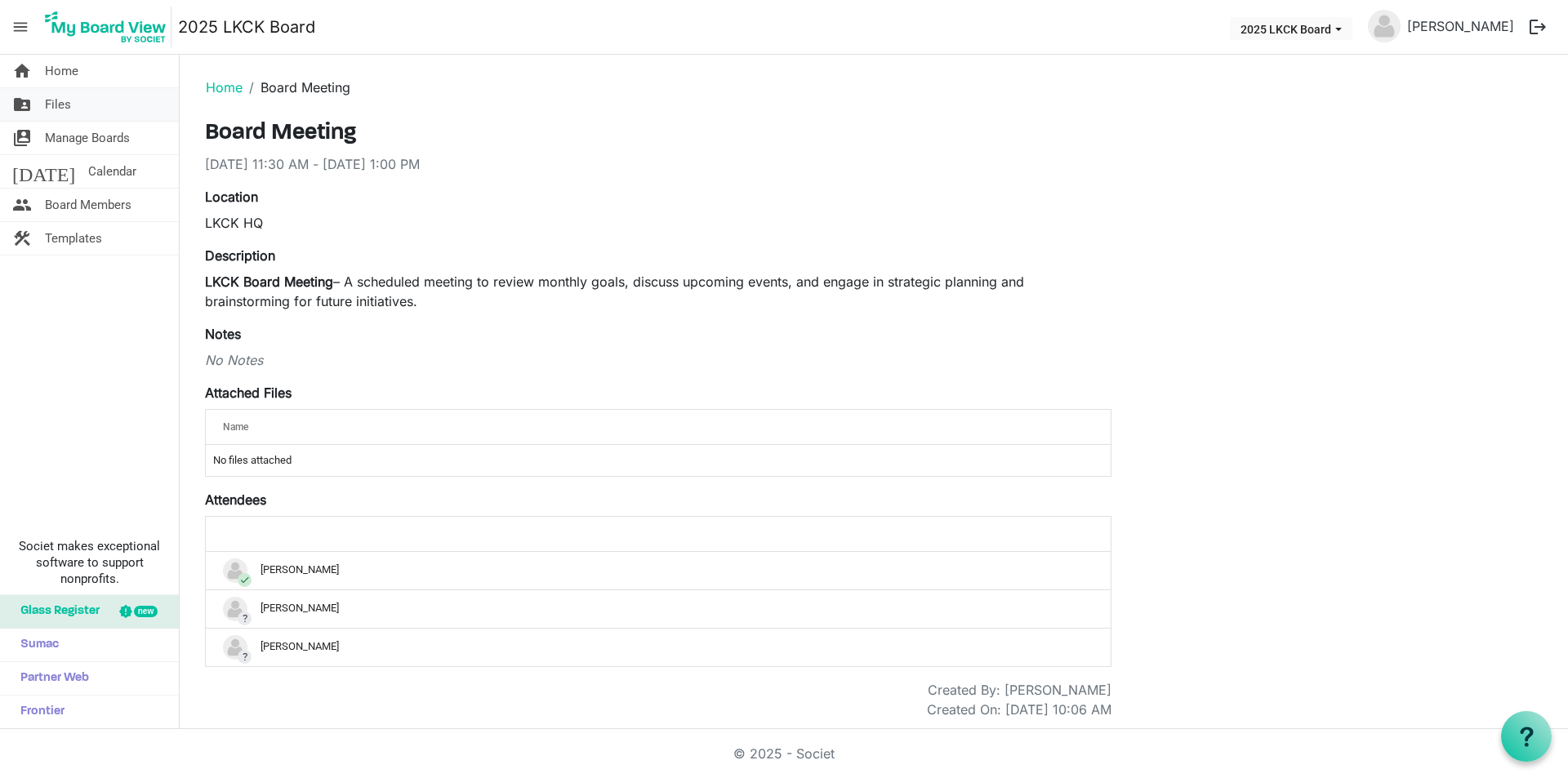
click at [67, 101] on span "Files" at bounding box center [58, 105] width 26 height 33
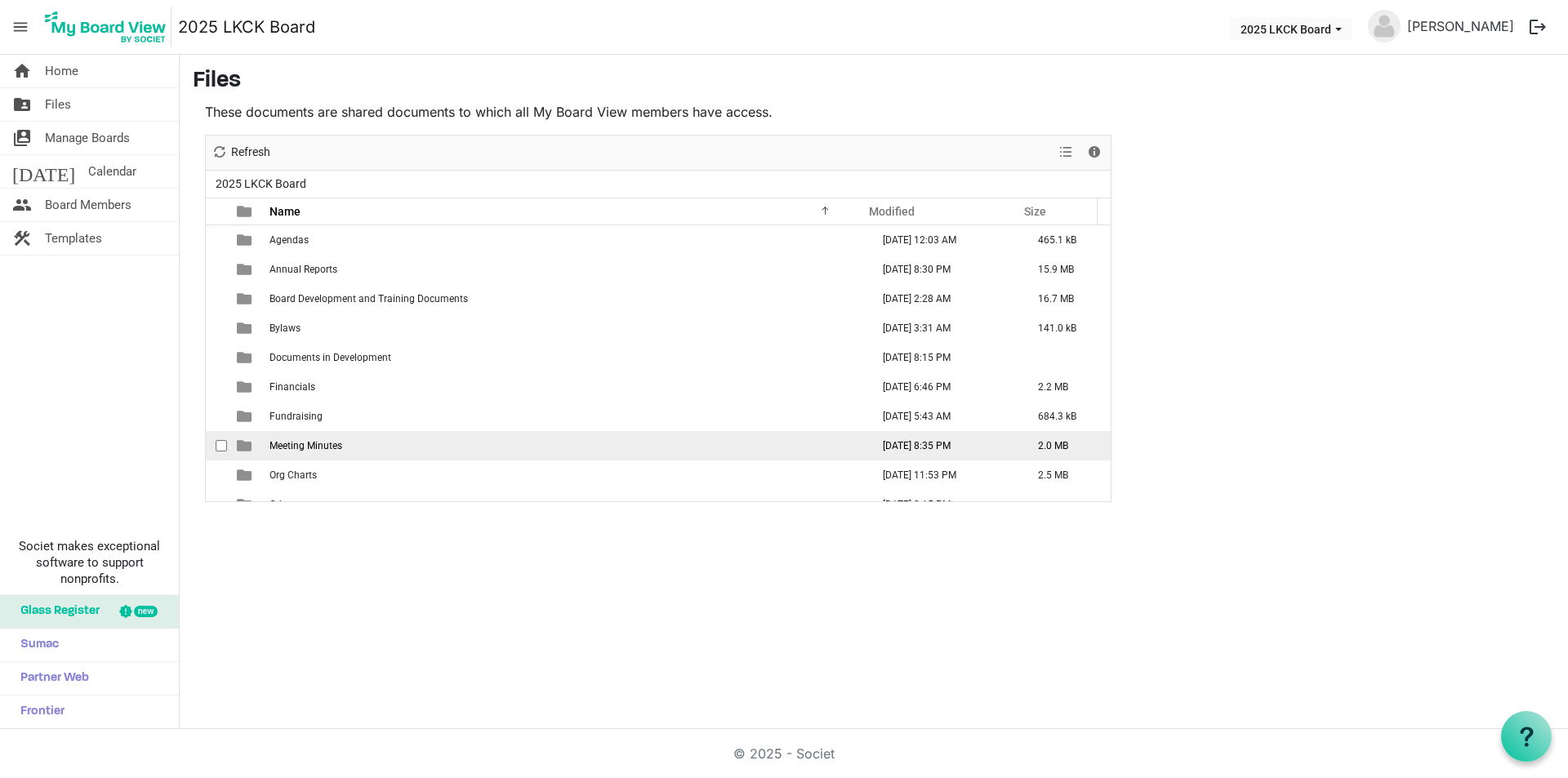
click at [317, 443] on span "Meeting Minutes" at bounding box center [306, 446] width 72 height 11
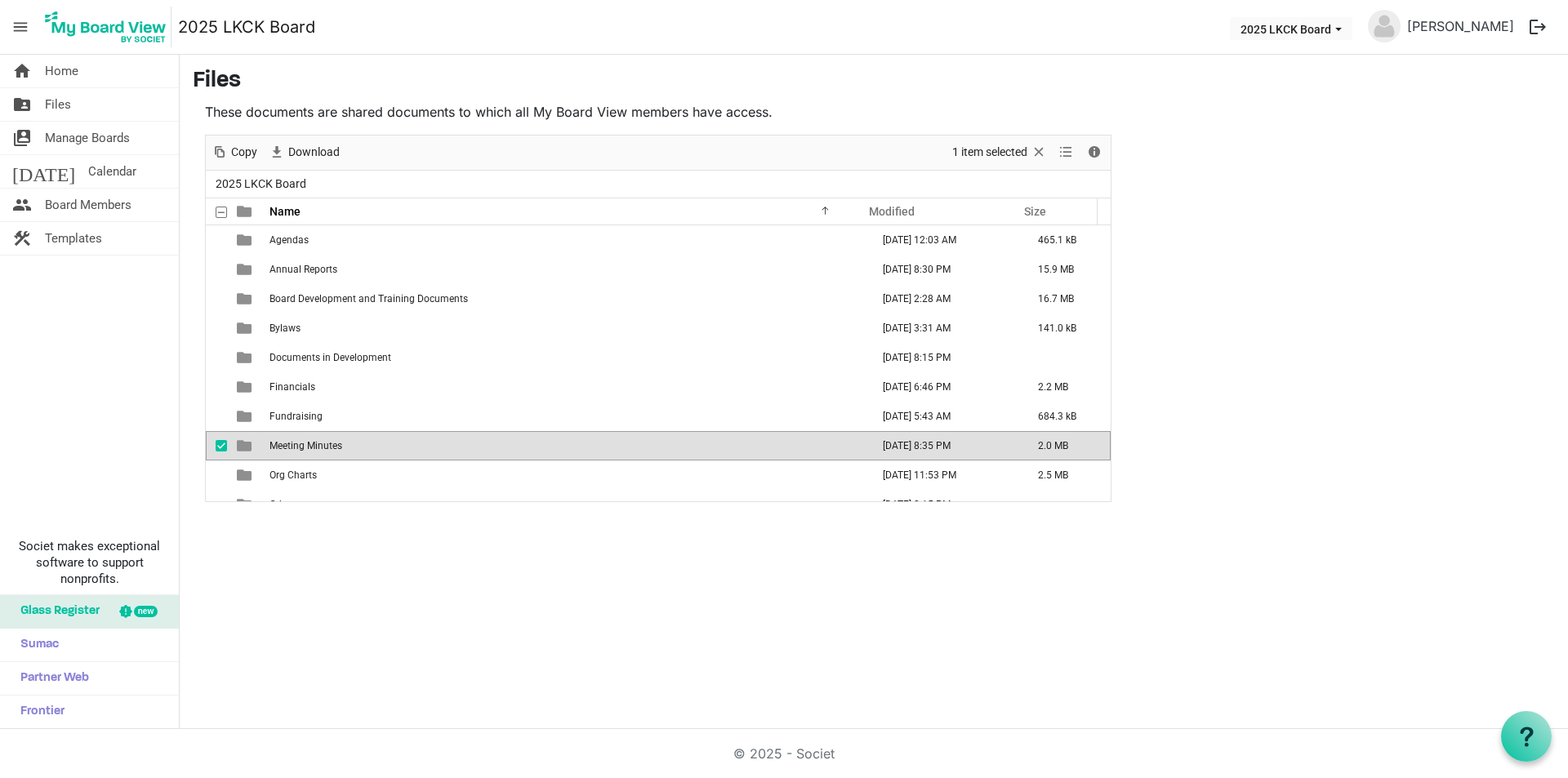
click at [317, 443] on span "Meeting Minutes" at bounding box center [306, 446] width 72 height 11
